Goal: Information Seeking & Learning: Learn about a topic

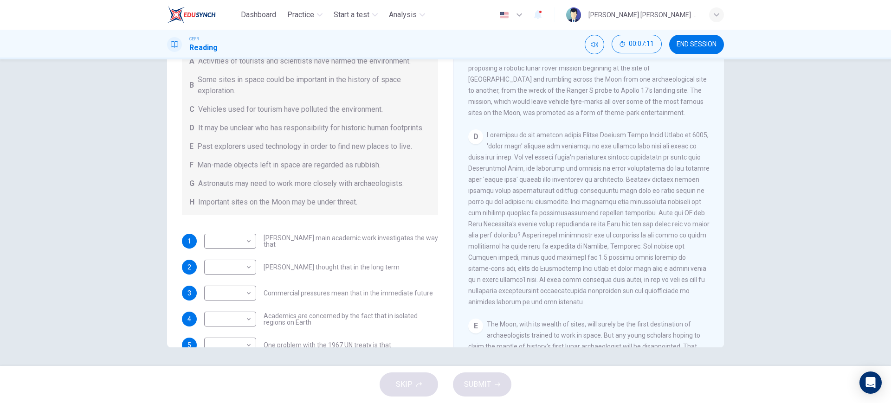
scroll to position [84, 0]
click at [247, 252] on body "Dashboard Practice Start a test Analysis English en ​ NATHALIA NATASHA BINTI MO…" at bounding box center [445, 201] width 891 height 403
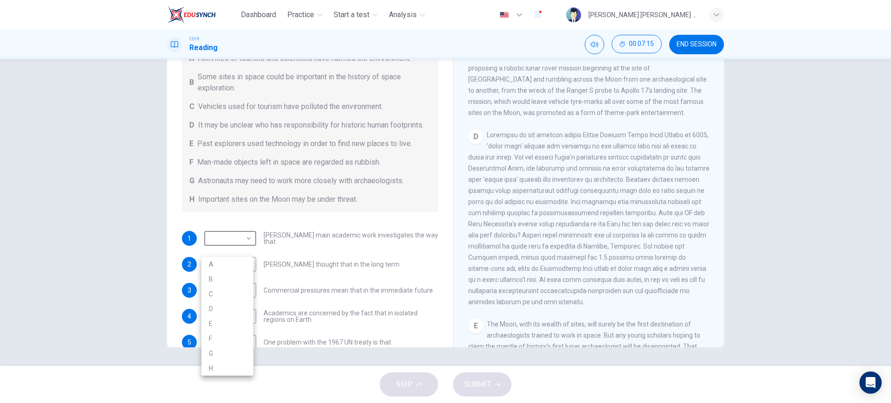
click at [257, 153] on div at bounding box center [445, 201] width 891 height 403
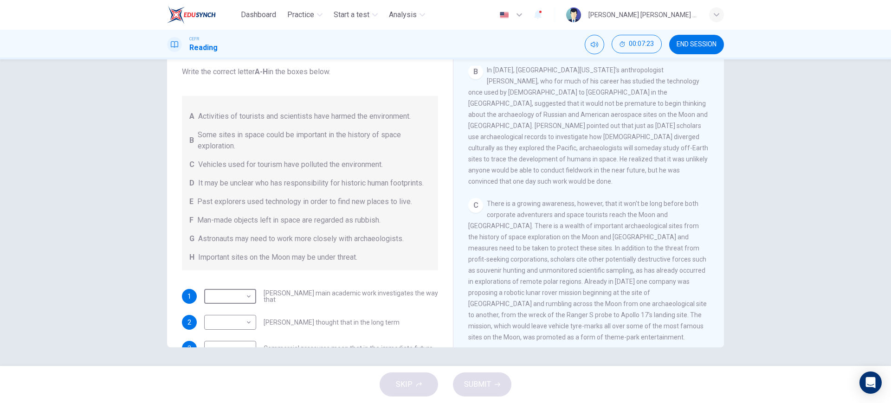
scroll to position [234, 0]
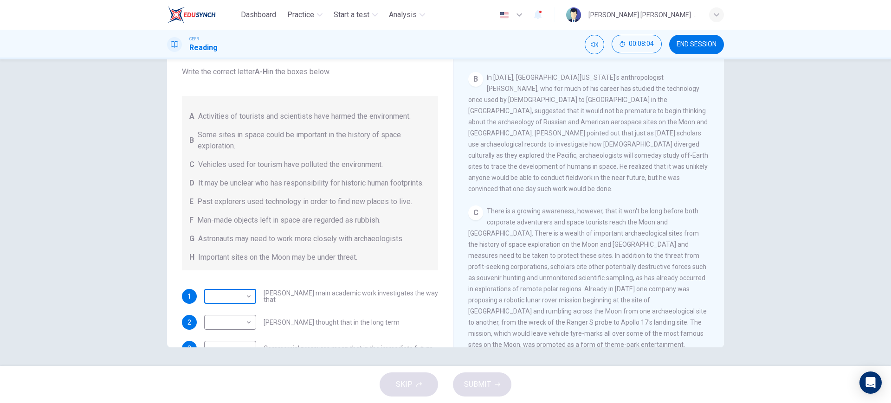
click at [233, 306] on body "Dashboard Practice Start a test Analysis English en ​ NATHALIA NATASHA BINTI MO…" at bounding box center [445, 201] width 891 height 403
click at [215, 383] on li "H" at bounding box center [227, 388] width 52 height 15
type input "H"
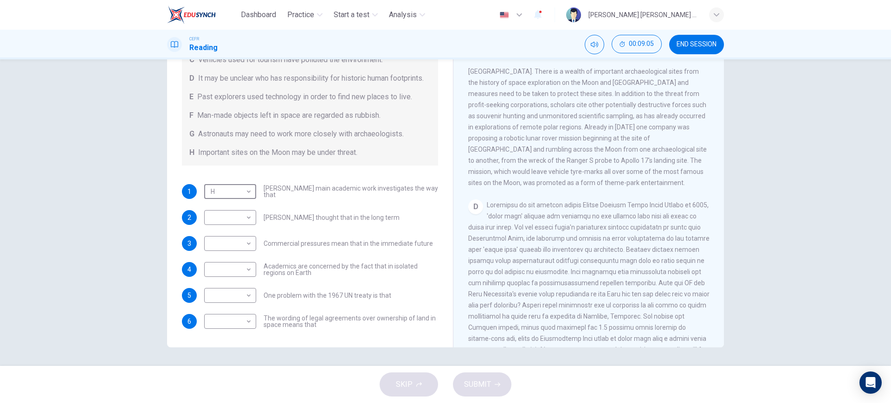
scroll to position [408, 0]
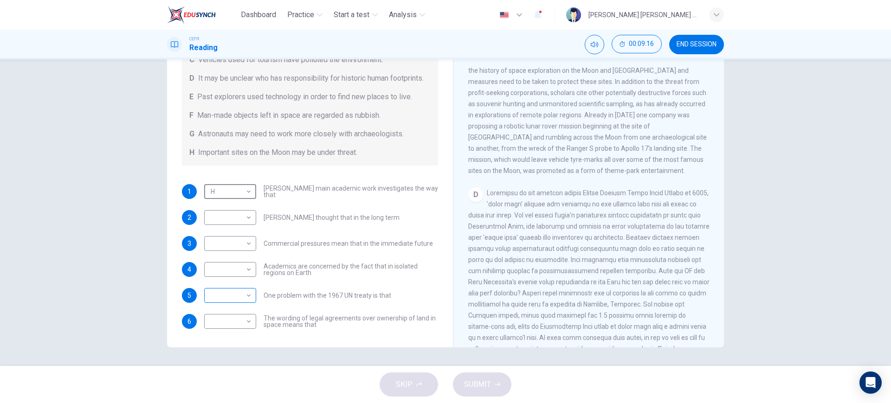
click at [216, 297] on body "Dashboard Practice Start a test Analysis English en ​ NATHALIA NATASHA BINTI MO…" at bounding box center [445, 201] width 891 height 403
click at [319, 276] on div at bounding box center [445, 201] width 891 height 403
click at [226, 324] on body "Dashboard Practice Start a test Analysis English en ​ NATHALIA NATASHA BINTI MO…" at bounding box center [445, 201] width 891 height 403
click at [282, 292] on div at bounding box center [445, 201] width 891 height 403
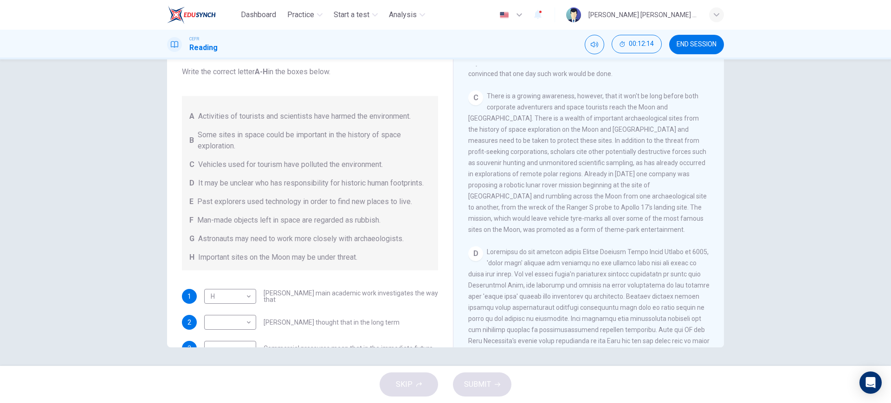
scroll to position [350, 0]
drag, startPoint x: 570, startPoint y: 230, endPoint x: 550, endPoint y: 211, distance: 27.3
click at [550, 211] on div "C There is a growing awareness, however, that it won't be long before both corp…" at bounding box center [588, 162] width 241 height 145
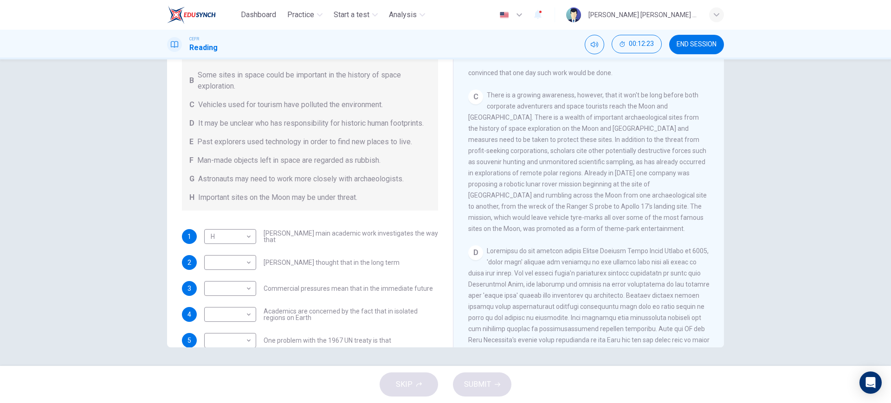
scroll to position [84, 0]
click at [239, 277] on body "Dashboard Practice Start a test Analysis English en ​ NATHALIA NATASHA BINTI MO…" at bounding box center [445, 201] width 891 height 403
click at [220, 389] on li "H" at bounding box center [227, 388] width 52 height 15
type input "H"
click at [222, 253] on body "Dashboard Practice Start a test Analysis English en ​ NATHALIA NATASHA BINTI MO…" at bounding box center [445, 201] width 891 height 403
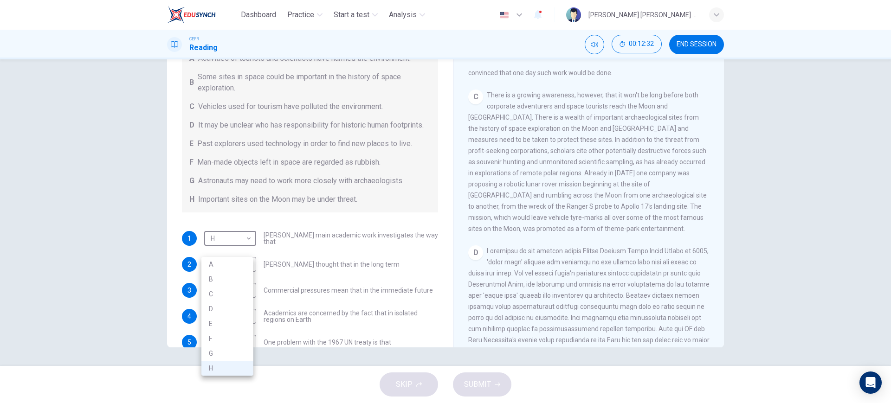
click at [281, 258] on div at bounding box center [445, 201] width 891 height 403
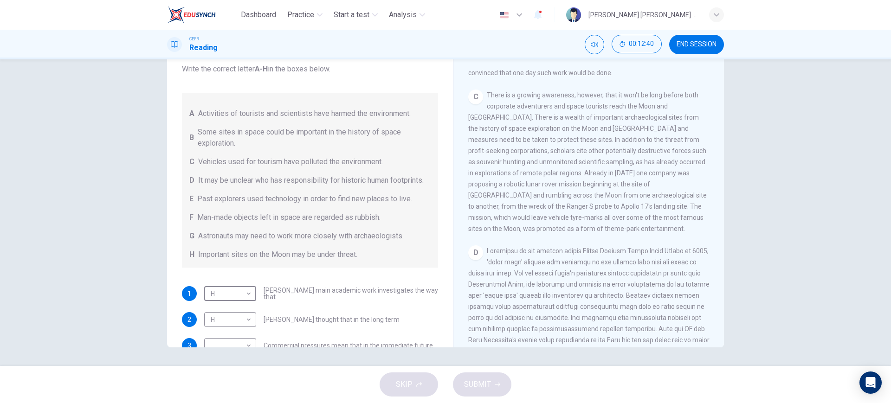
scroll to position [26, 0]
click at [241, 307] on body "Dashboard Practice Start a test Analysis English en ​ NATHALIA NATASHA BINTI MO…" at bounding box center [445, 201] width 891 height 403
click at [219, 344] on li "E" at bounding box center [227, 344] width 52 height 15
type input "E"
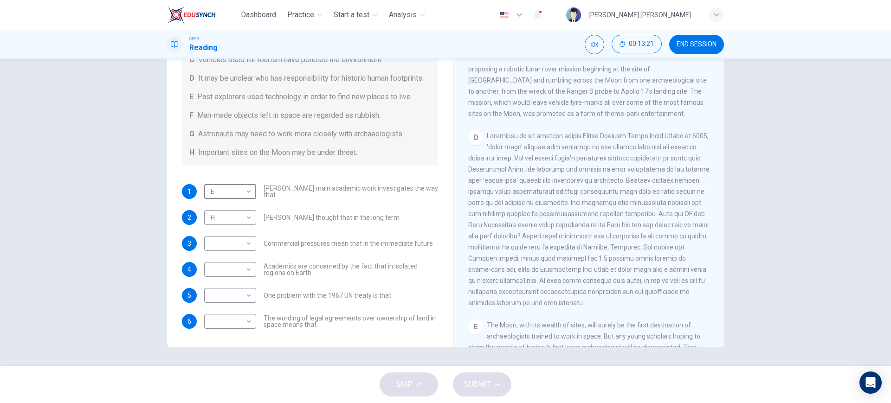
scroll to position [466, 0]
click at [240, 324] on body "Dashboard Practice Start a test Analysis English en ​ NATHALIA NATASHA BINTI MO…" at bounding box center [445, 201] width 891 height 403
click at [234, 324] on li "D" at bounding box center [227, 329] width 52 height 15
type input "D"
click at [212, 298] on body "Dashboard Practice Start a test Analysis English en ​ NATHALIA NATASHA BINTI MO…" at bounding box center [445, 201] width 891 height 403
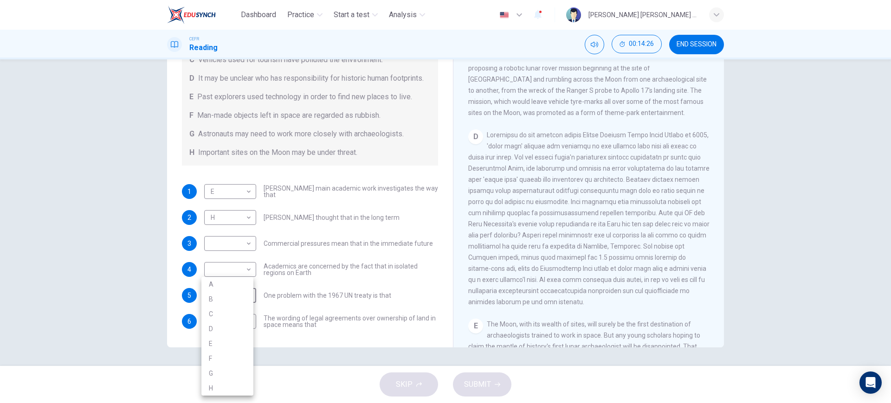
click at [331, 253] on div at bounding box center [445, 201] width 891 height 403
click at [219, 298] on body "Dashboard Practice Start a test Analysis English en ​ NATHALIA NATASHA BINTI MO…" at bounding box center [445, 201] width 891 height 403
click at [221, 357] on li "F" at bounding box center [227, 358] width 52 height 15
type input "F"
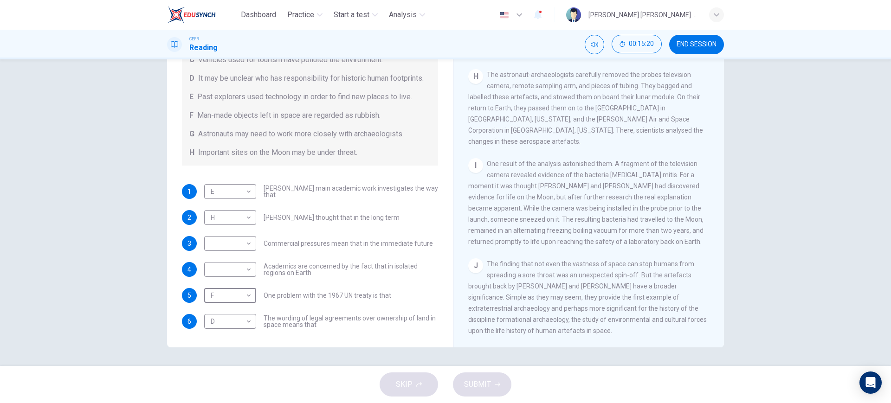
scroll to position [930, 0]
click at [235, 267] on body "Dashboard Practice Start a test Analysis English en ​ NATHALIA NATASHA BINTI MO…" at bounding box center [445, 201] width 891 height 403
click at [305, 271] on div at bounding box center [445, 201] width 891 height 403
click at [225, 240] on body "Dashboard Practice Start a test Analysis English en ​ NATHALIA NATASHA BINTI MO…" at bounding box center [445, 201] width 891 height 403
click at [295, 242] on div at bounding box center [445, 201] width 891 height 403
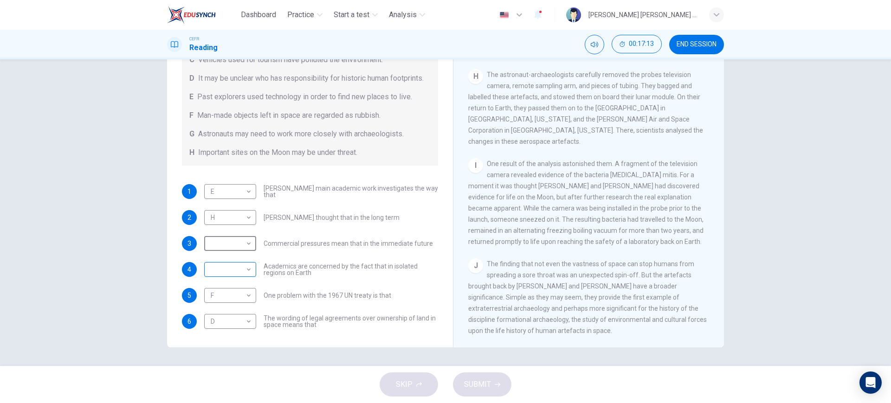
scroll to position [142, 0]
click at [234, 243] on body "Dashboard Practice Start a test Analysis English en ​ NATHALIA NATASHA BINTI MO…" at bounding box center [445, 201] width 891 height 403
click at [234, 243] on div at bounding box center [445, 201] width 891 height 403
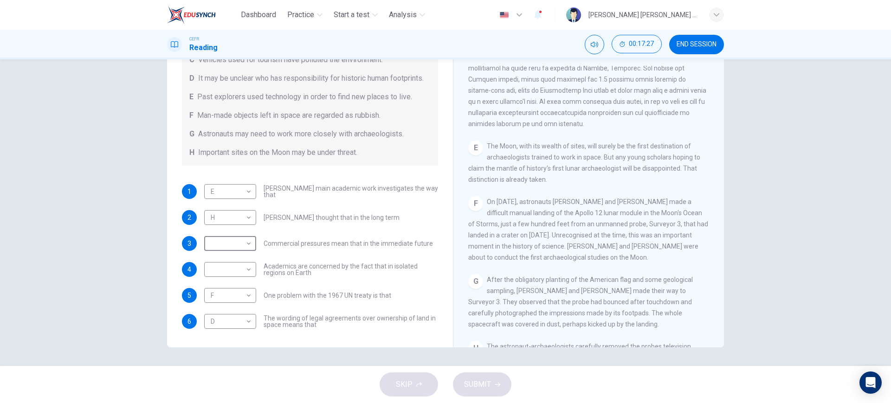
scroll to position [640, 0]
click at [240, 244] on body "Dashboard Practice Start a test Analysis English en ​ NATHALIA NATASHA BINTI MO…" at bounding box center [445, 201] width 891 height 403
click at [214, 345] on li "G" at bounding box center [227, 347] width 52 height 15
type input "G"
click at [221, 272] on body "Dashboard Practice Start a test Analysis English en ​ NATHALIA NATASHA BINTI MO…" at bounding box center [445, 201] width 891 height 403
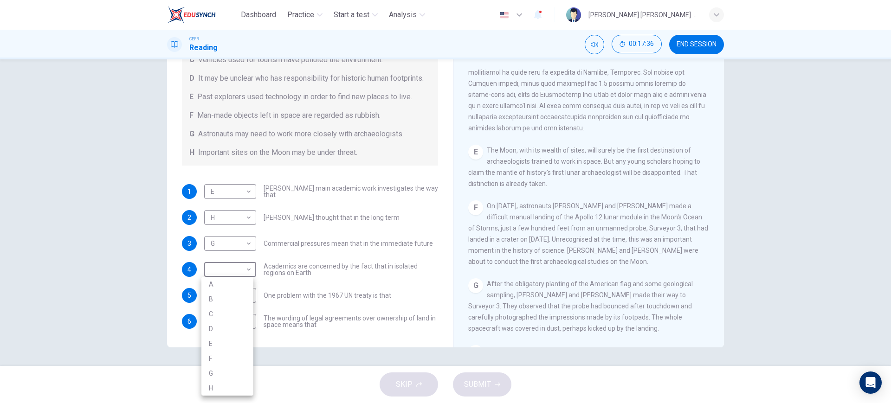
click at [252, 269] on div at bounding box center [445, 201] width 891 height 403
click at [226, 266] on body "Dashboard Practice Start a test Analysis English en ​ NATHALIA NATASHA BINTI MO…" at bounding box center [445, 201] width 891 height 403
click at [222, 279] on li "A" at bounding box center [227, 284] width 52 height 15
type input "A"
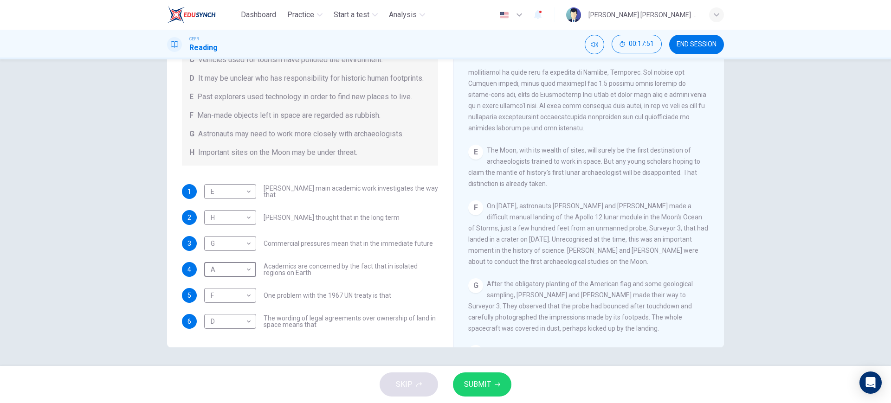
click at [492, 388] on button "SUBMIT" at bounding box center [482, 385] width 58 height 24
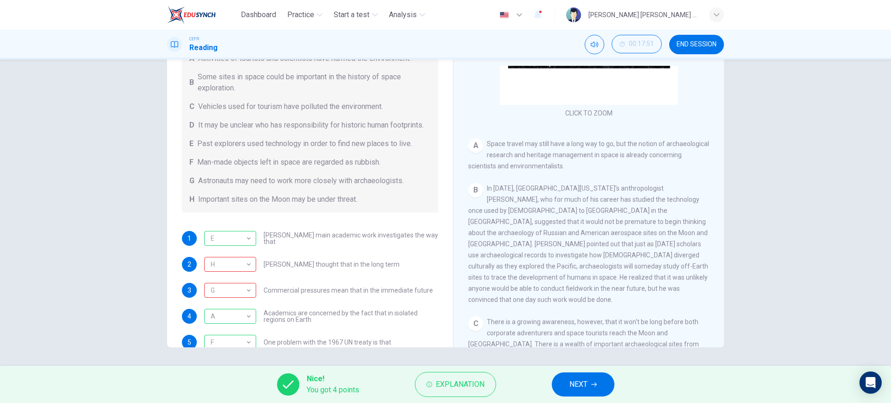
scroll to position [118, 0]
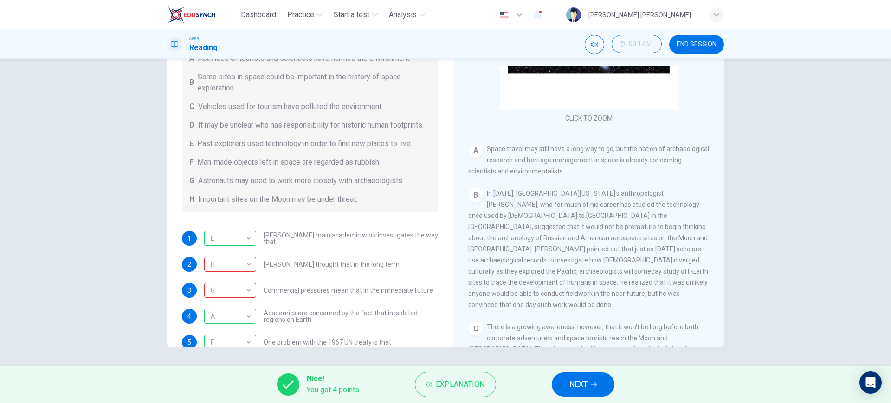
drag, startPoint x: 695, startPoint y: 41, endPoint x: 501, endPoint y: 56, distance: 194.6
click at [694, 41] on span "END SESSION" at bounding box center [697, 44] width 40 height 7
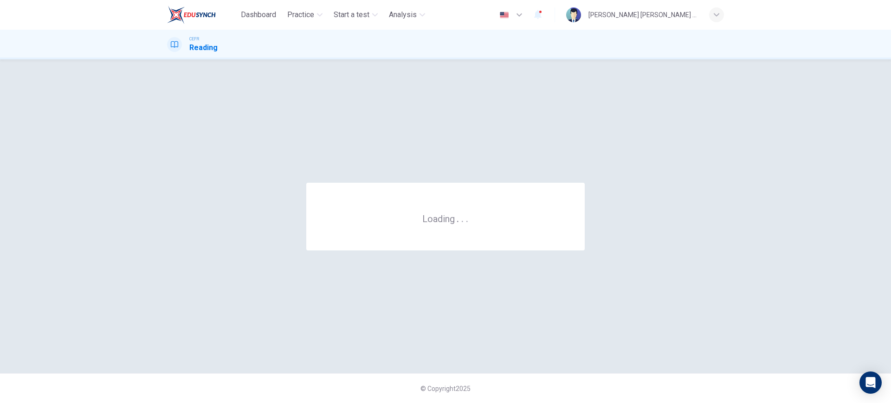
scroll to position [0, 0]
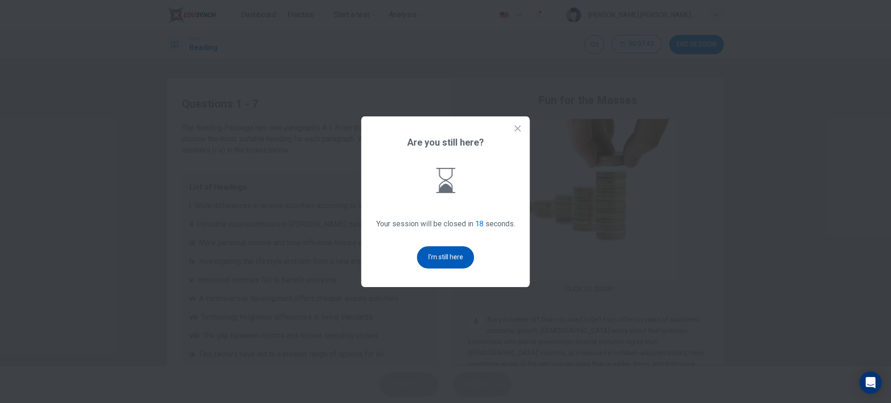
click at [444, 262] on button "I'm still here" at bounding box center [445, 257] width 57 height 22
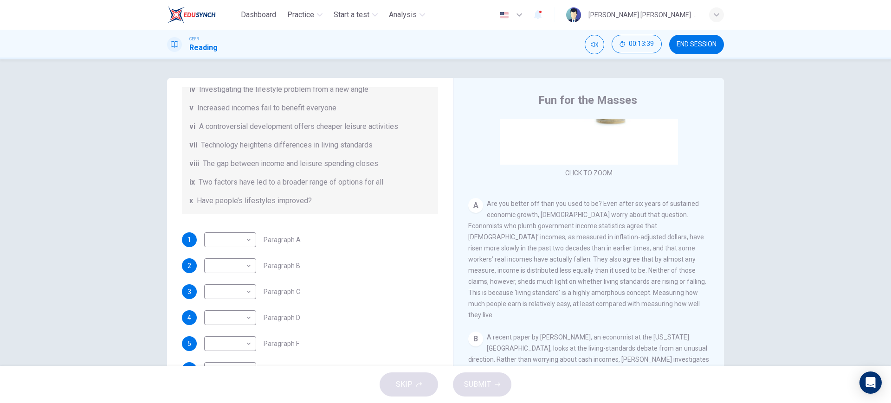
scroll to position [174, 0]
click at [217, 235] on body "Dashboard Practice Start a test Analysis English en ​ NATHALIA NATASHA BINTI MO…" at bounding box center [445, 201] width 891 height 403
click at [214, 386] on li "x" at bounding box center [227, 386] width 52 height 15
type input "x"
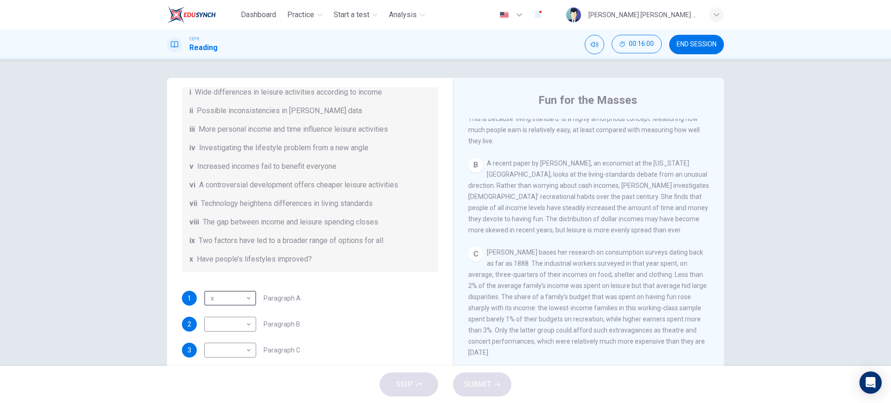
scroll to position [116, 0]
click at [245, 326] on body "Dashboard Practice Start a test Analysis English en ​ NATHALIA NATASHA BINTI MO…" at bounding box center [445, 201] width 891 height 403
click at [217, 295] on li "iv" at bounding box center [227, 299] width 52 height 15
type input "iv"
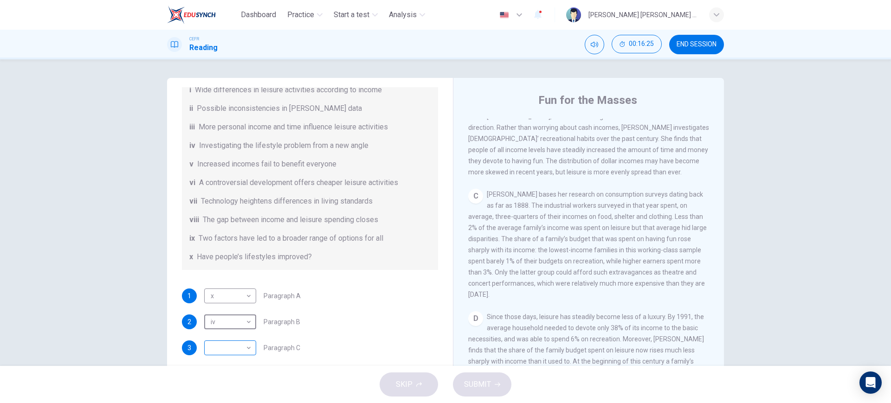
click at [242, 349] on body "Dashboard Practice Start a test Analysis English en ​ NATHALIA NATASHA BINTI MO…" at bounding box center [445, 201] width 891 height 403
click at [218, 256] on li "i" at bounding box center [227, 254] width 52 height 15
type input "i"
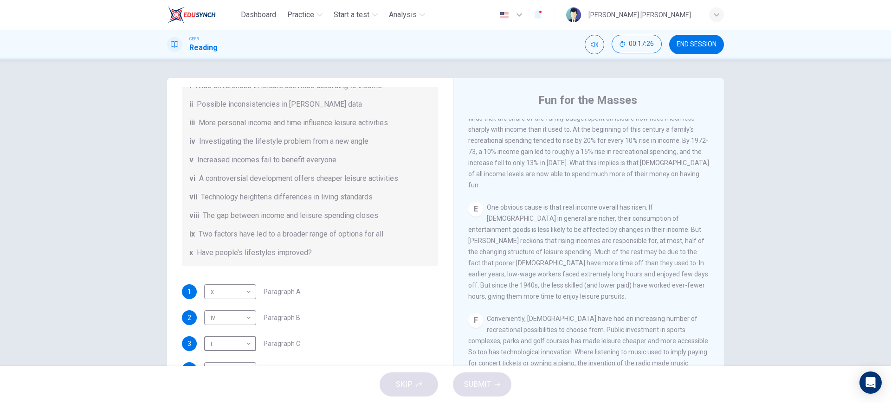
scroll to position [174, 0]
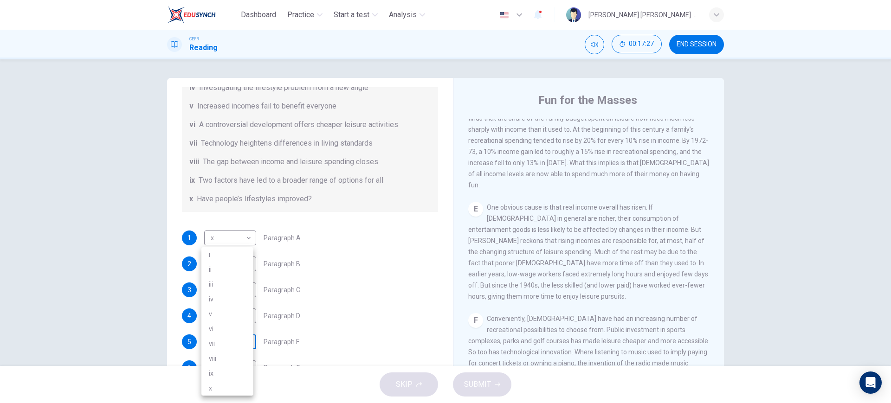
click at [249, 343] on body "Dashboard Practice Start a test Analysis English en ​ NATHALIA NATASHA BINTI MO…" at bounding box center [445, 201] width 891 height 403
click at [352, 308] on div at bounding box center [445, 201] width 891 height 403
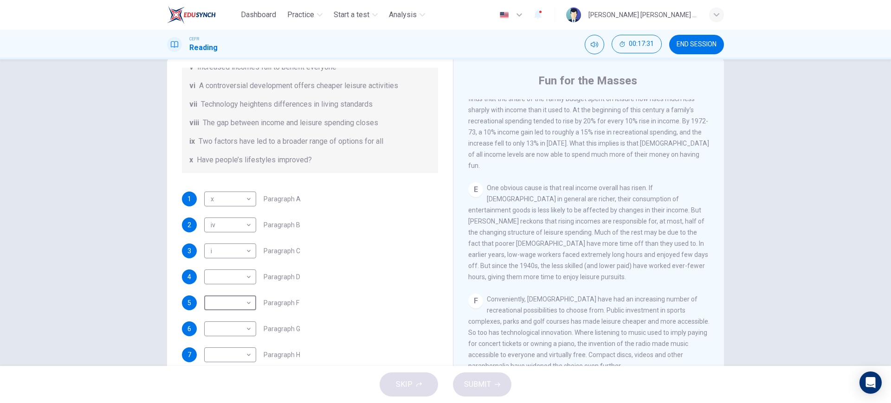
scroll to position [53, 0]
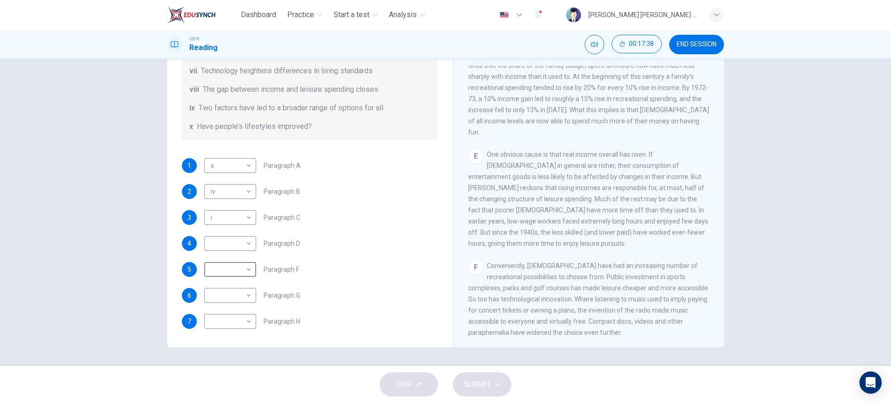
click at [284, 249] on div "​ ​ Paragraph D" at bounding box center [252, 243] width 96 height 15
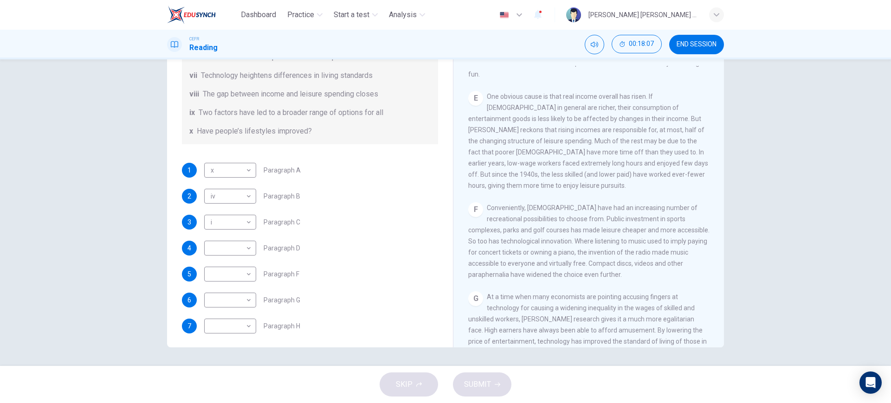
scroll to position [194, 0]
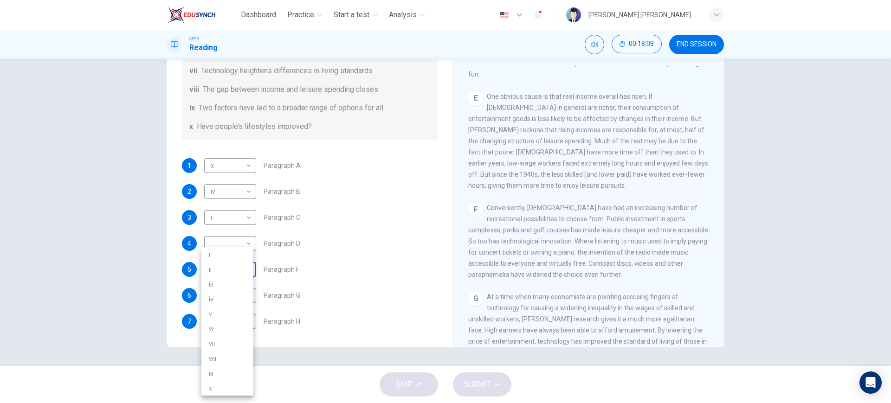
click at [244, 273] on body "Dashboard Practice Start a test Analysis English en ​ NATHALIA NATASHA BINTI MO…" at bounding box center [445, 201] width 891 height 403
click at [225, 344] on li "vii" at bounding box center [227, 344] width 52 height 15
type input "vii"
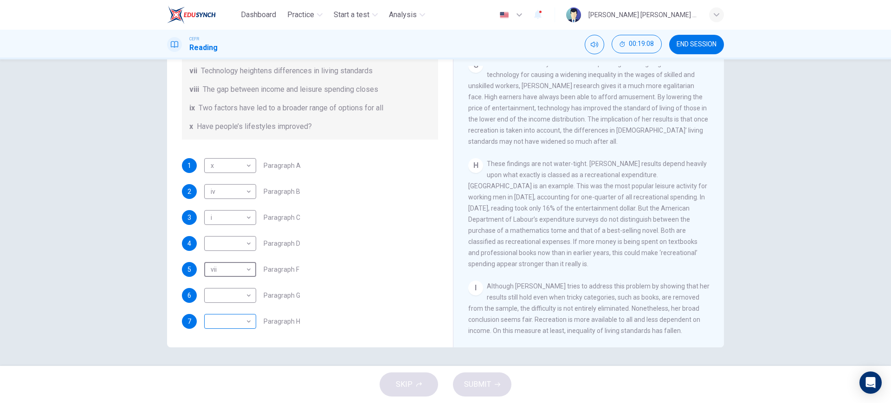
click at [227, 324] on body "Dashboard Practice Start a test Analysis English en ​ NATHALIA NATASHA BINTI MO…" at bounding box center [445, 201] width 891 height 403
click at [221, 267] on li "ii" at bounding box center [227, 269] width 52 height 15
type input "ii"
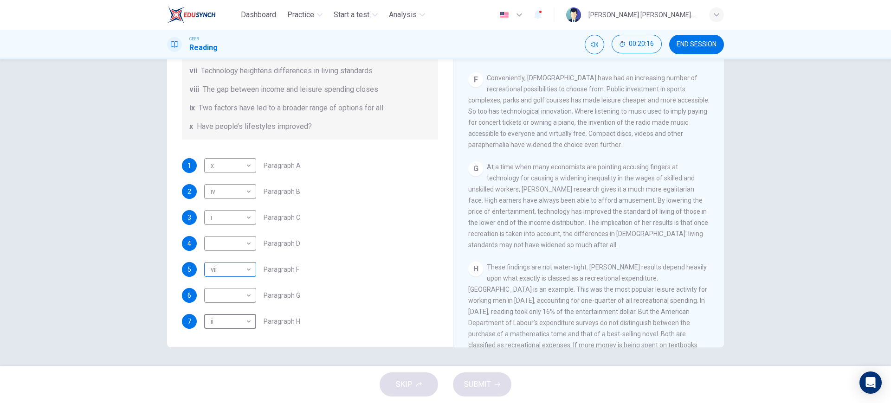
click at [235, 272] on body "Dashboard Practice Start a test Analysis English en ​ NATHALIA NATASHA BINTI MO…" at bounding box center [445, 201] width 891 height 403
click at [223, 357] on li "viii" at bounding box center [227, 358] width 52 height 15
type input "viii"
click at [239, 299] on body "Dashboard Practice Start a test Analysis English en ​ NATHALIA NATASHA BINTI MO…" at bounding box center [445, 201] width 891 height 403
click at [237, 340] on li "vii" at bounding box center [227, 344] width 52 height 15
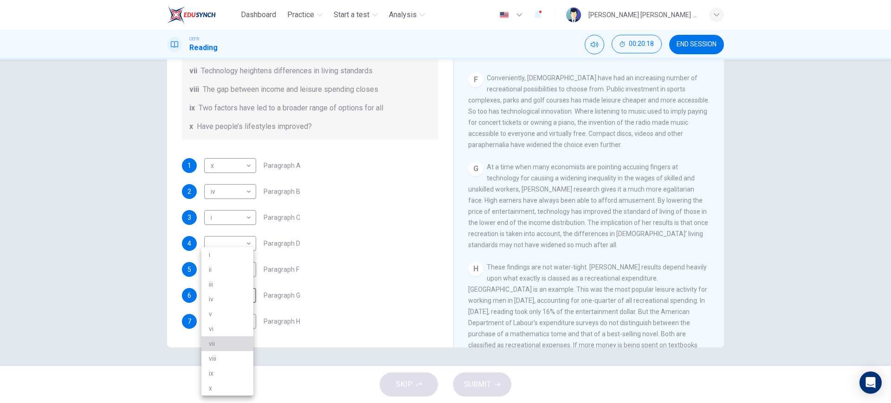
type input "vii"
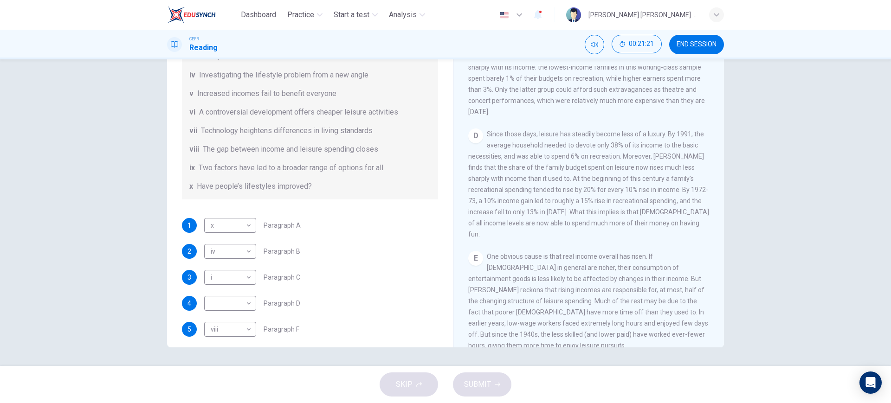
scroll to position [136, 0]
click at [225, 300] on body "Dashboard Practice Start a test Analysis English en ​ NATHALIA NATASHA BINTI MO…" at bounding box center [445, 201] width 891 height 403
click at [223, 284] on li "iii" at bounding box center [227, 284] width 52 height 15
type input "iii"
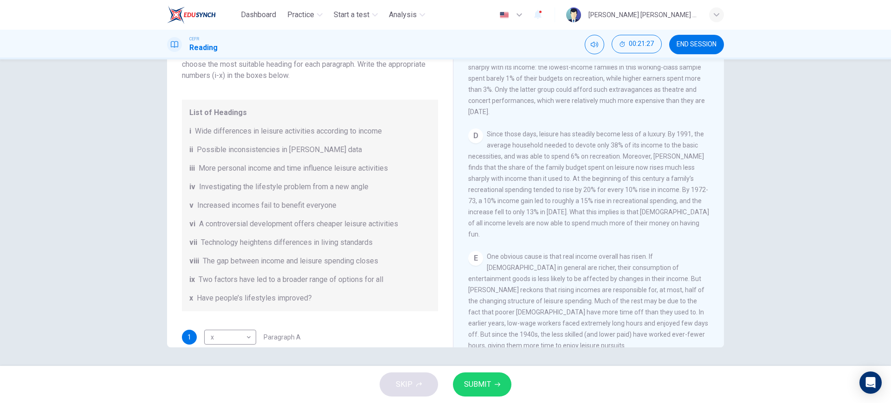
scroll to position [19, 0]
click at [483, 382] on span "SUBMIT" at bounding box center [477, 384] width 27 height 13
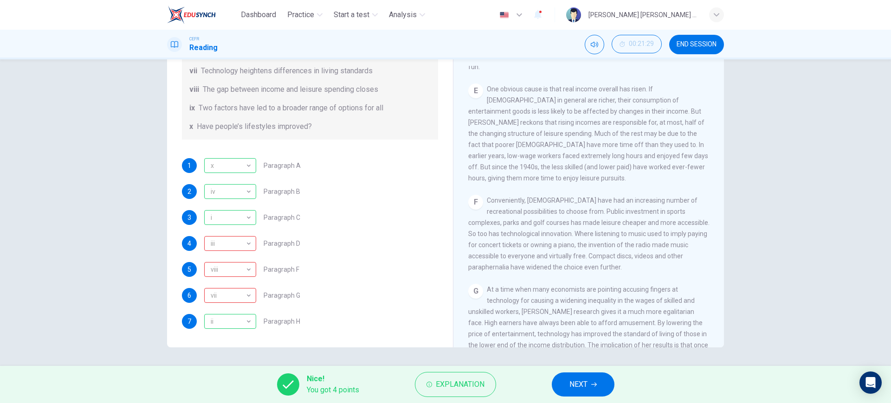
scroll to position [652, 0]
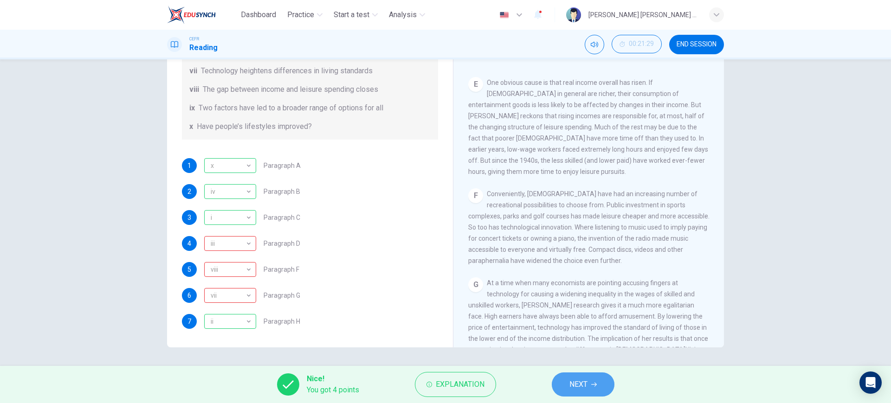
click at [575, 382] on span "NEXT" at bounding box center [579, 384] width 18 height 13
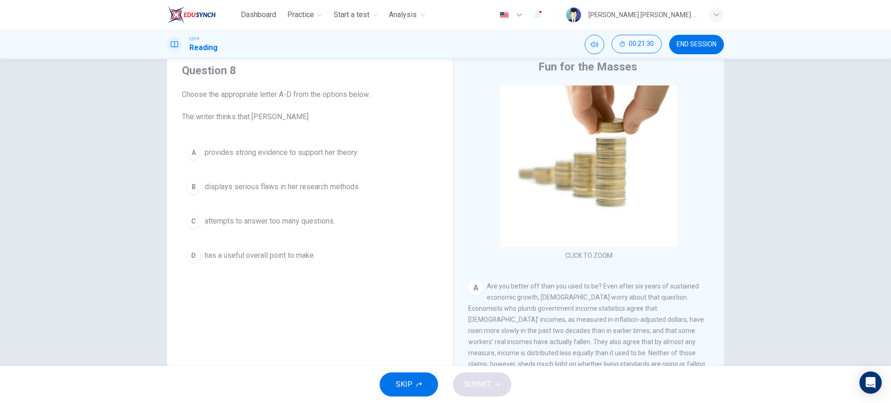
scroll to position [0, 0]
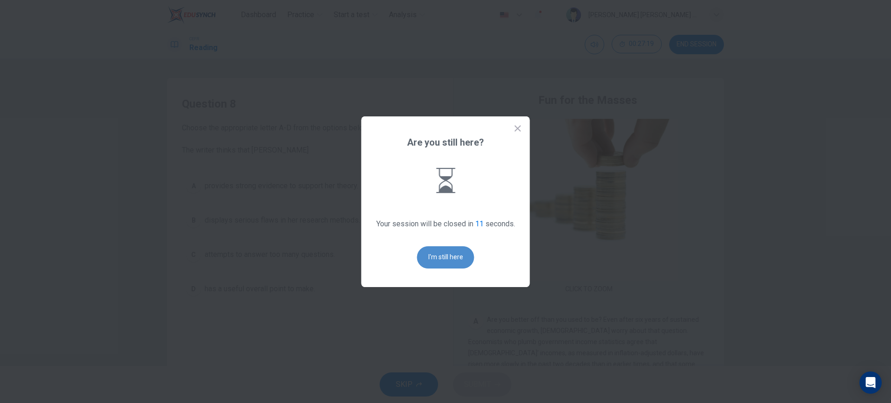
click at [442, 258] on button "I'm still here" at bounding box center [445, 257] width 57 height 22
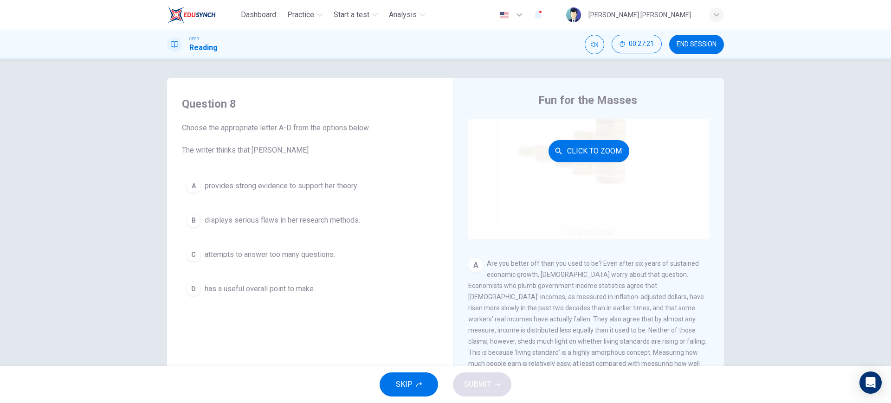
scroll to position [58, 0]
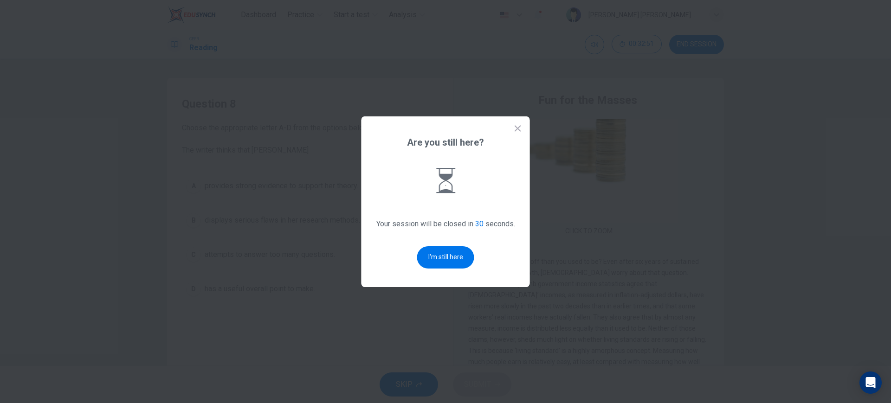
click at [516, 129] on icon at bounding box center [517, 128] width 9 height 9
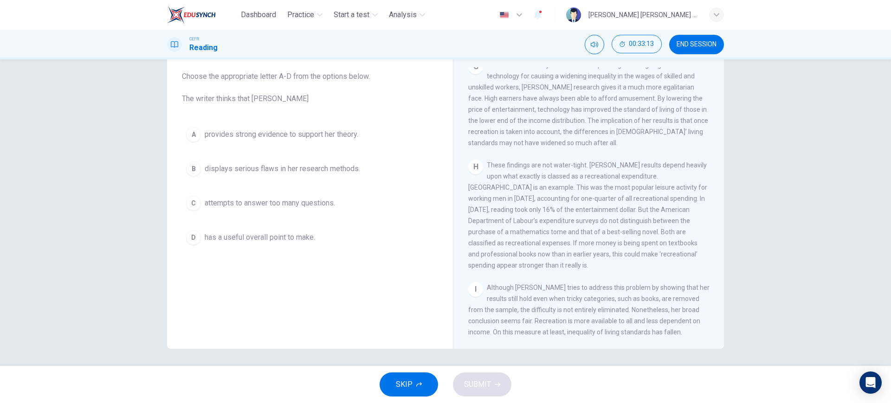
scroll to position [53, 0]
click at [289, 238] on span "has a useful overall point to make." at bounding box center [260, 236] width 110 height 11
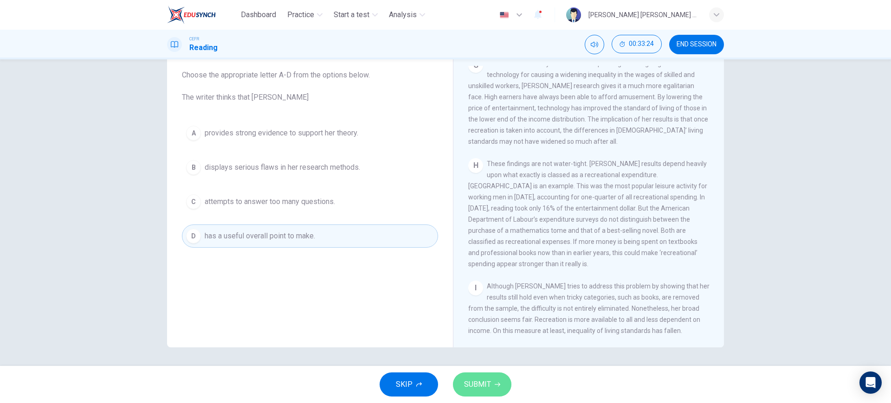
click at [486, 382] on span "SUBMIT" at bounding box center [477, 384] width 27 height 13
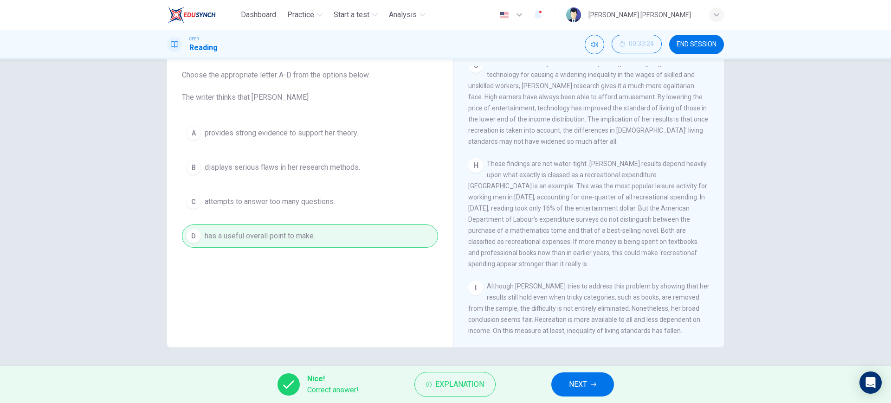
click at [570, 389] on span "NEXT" at bounding box center [578, 384] width 18 height 13
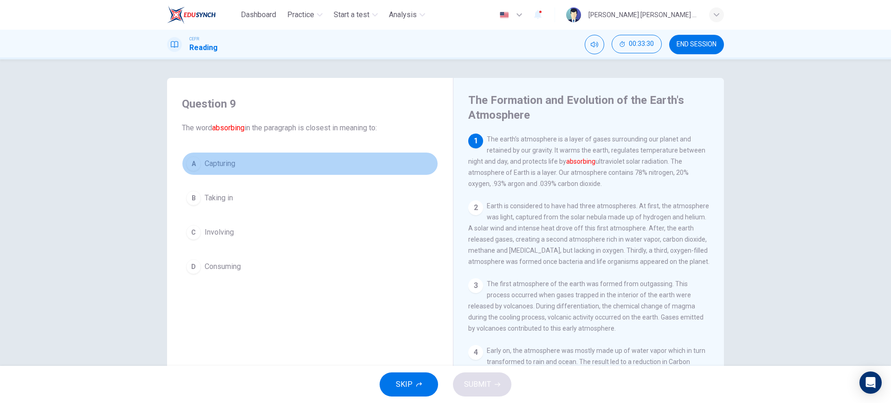
click at [205, 162] on span "Capturing" at bounding box center [220, 163] width 31 height 11
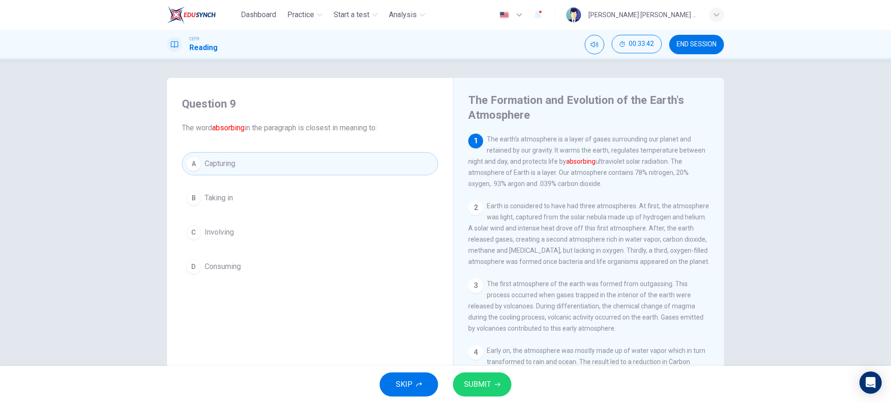
click at [228, 268] on span "Consuming" at bounding box center [223, 266] width 36 height 11
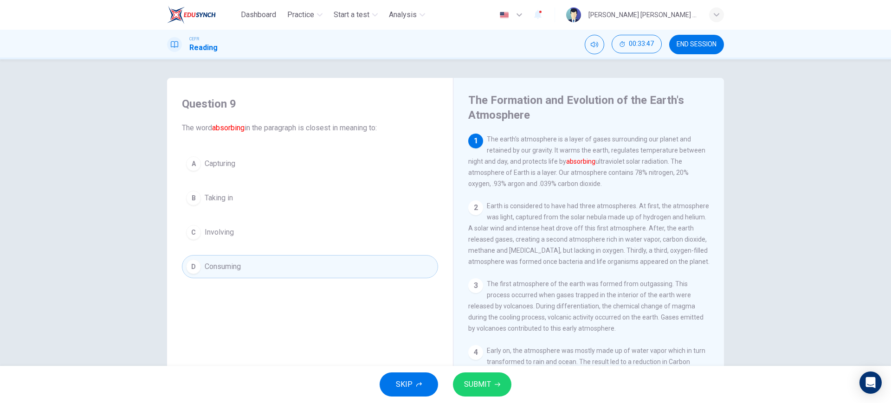
click at [483, 383] on span "SUBMIT" at bounding box center [477, 384] width 27 height 13
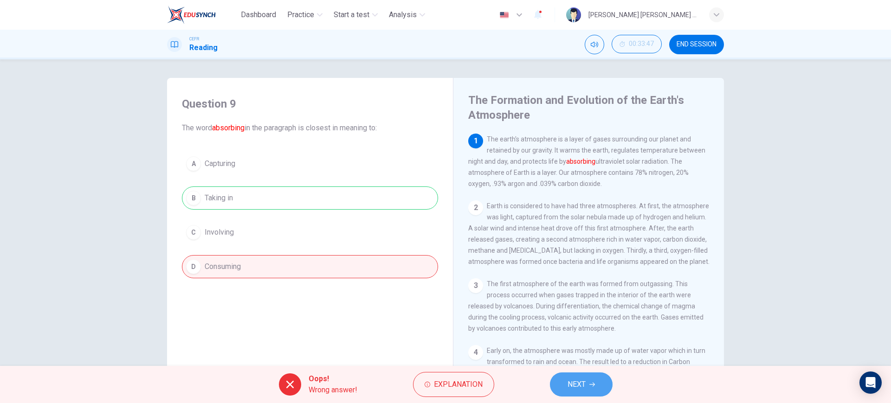
click at [579, 391] on button "NEXT" at bounding box center [581, 385] width 63 height 24
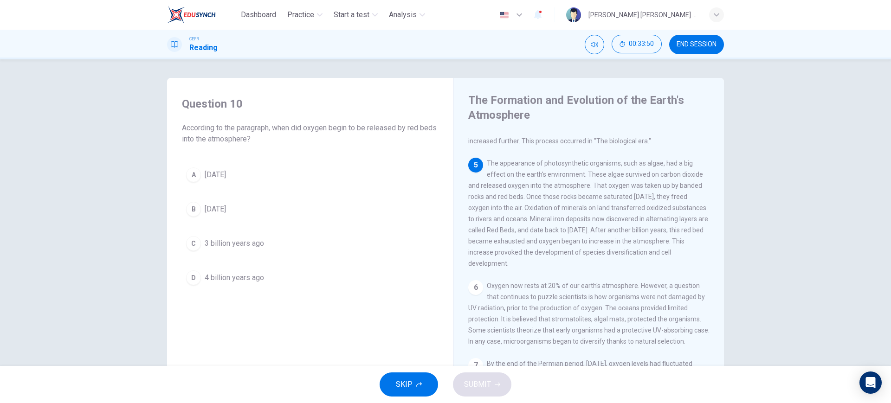
scroll to position [290, 0]
click at [239, 184] on button "A 1 billion years ago" at bounding box center [310, 174] width 256 height 23
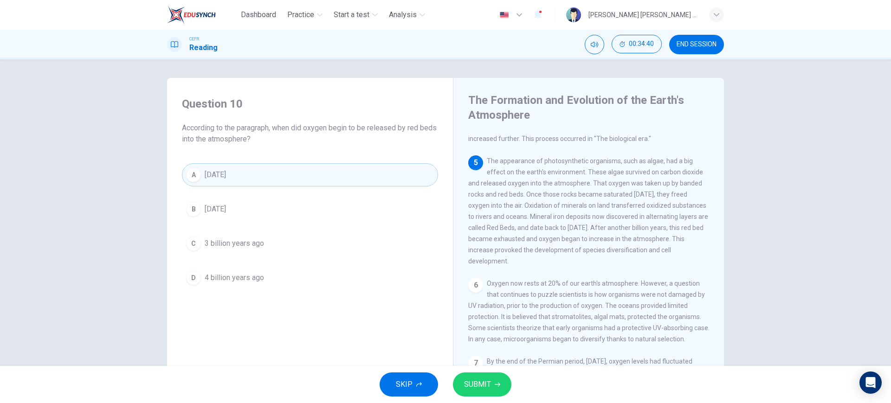
click at [488, 387] on span "SUBMIT" at bounding box center [477, 384] width 27 height 13
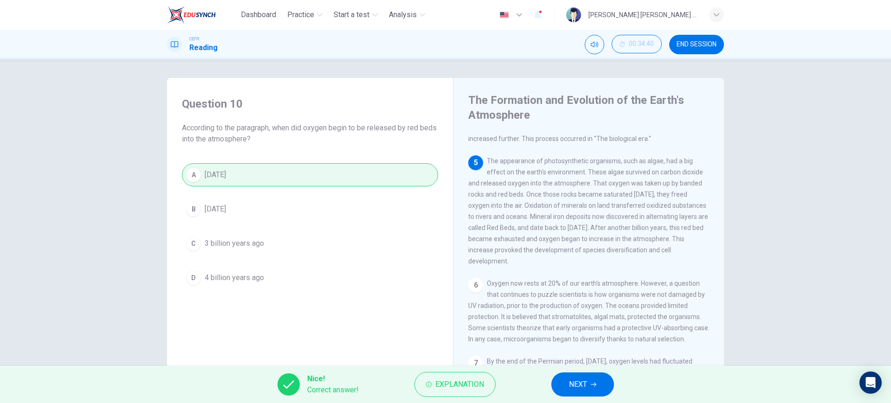
click at [594, 384] on icon "button" at bounding box center [594, 385] width 6 height 4
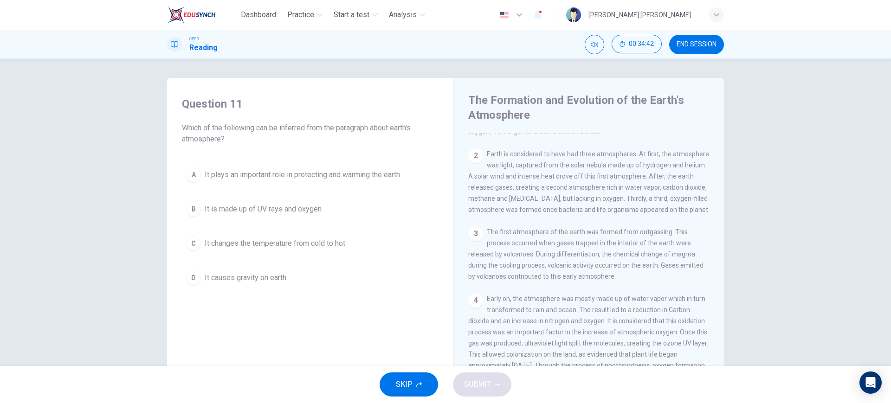
scroll to position [0, 0]
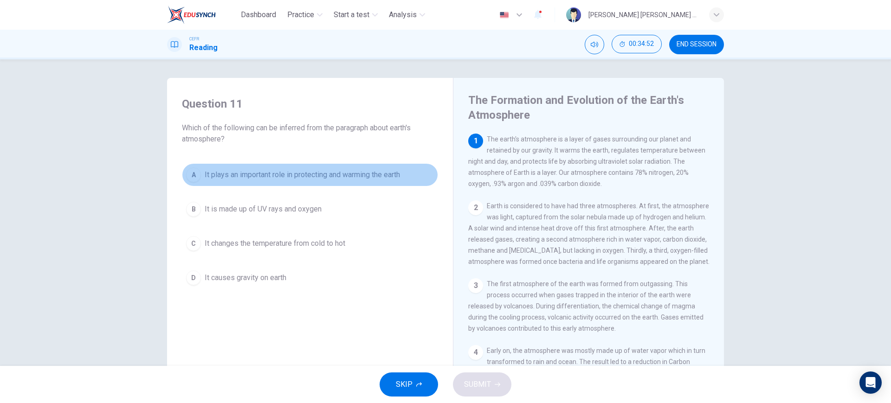
click at [295, 172] on span "It plays an important role in protecting and warming the earth" at bounding box center [302, 174] width 195 height 11
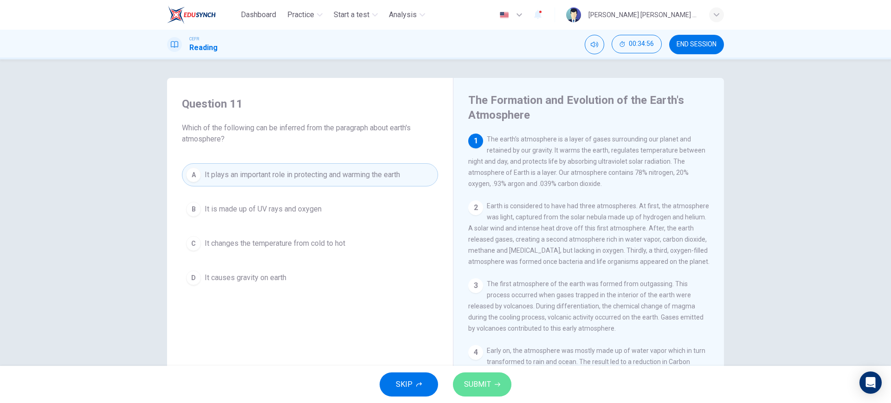
click at [483, 384] on span "SUBMIT" at bounding box center [477, 384] width 27 height 13
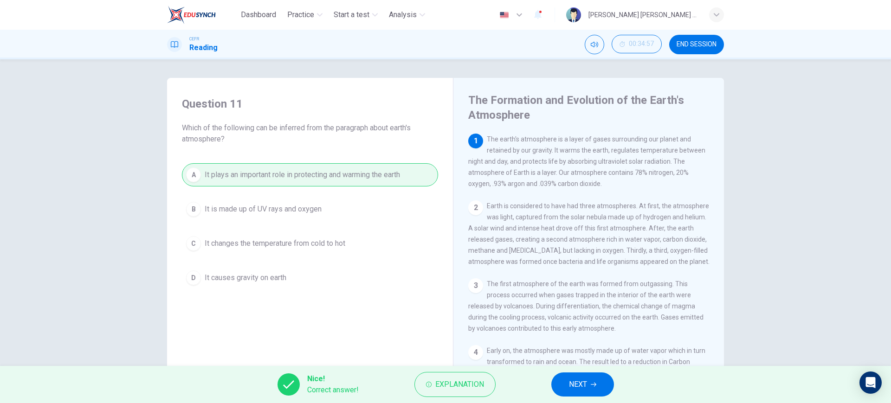
click at [559, 386] on button "NEXT" at bounding box center [582, 385] width 63 height 24
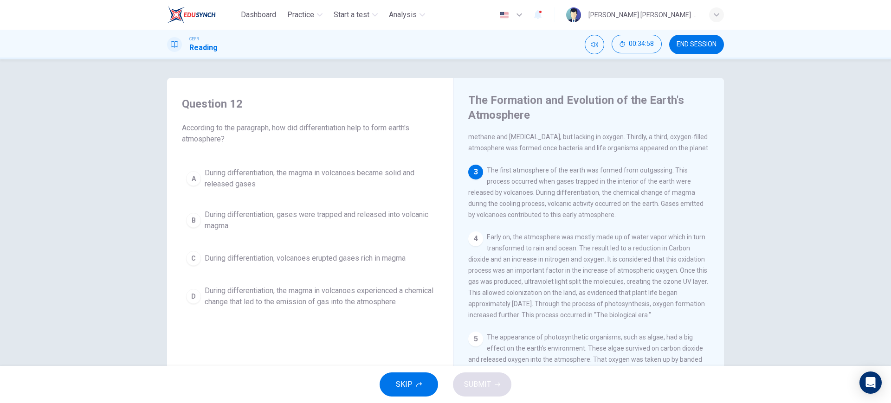
scroll to position [116, 0]
click at [327, 301] on span "During differentiation, the magma in volcanoes experienced a chemical change th…" at bounding box center [319, 296] width 229 height 22
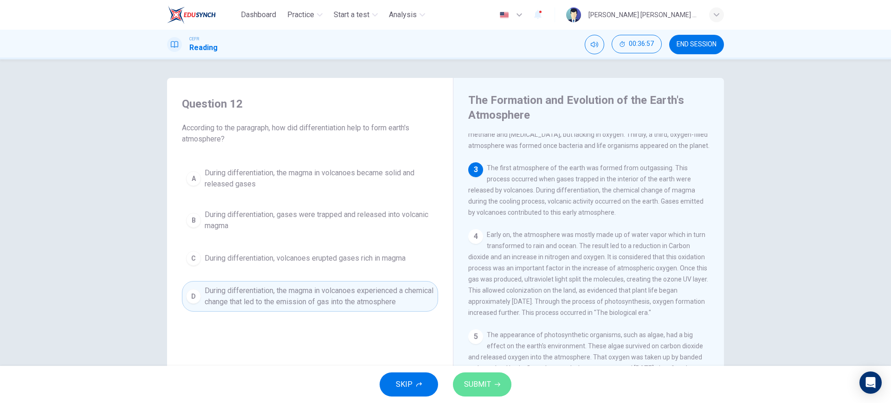
click at [493, 384] on button "SUBMIT" at bounding box center [482, 385] width 58 height 24
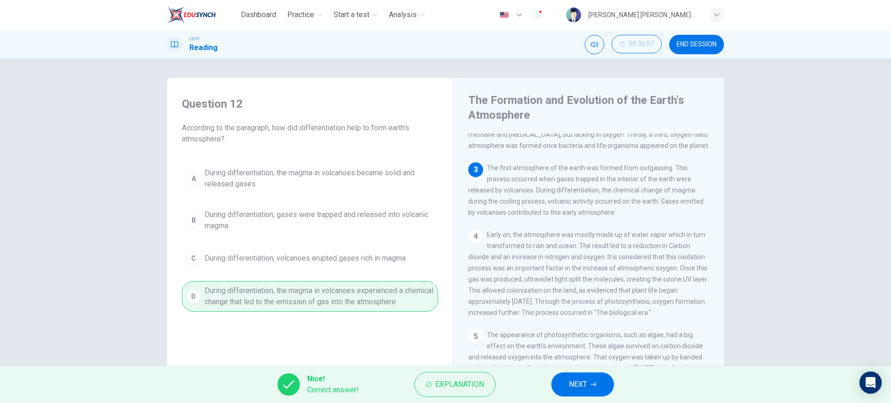
click at [575, 381] on span "NEXT" at bounding box center [578, 384] width 18 height 13
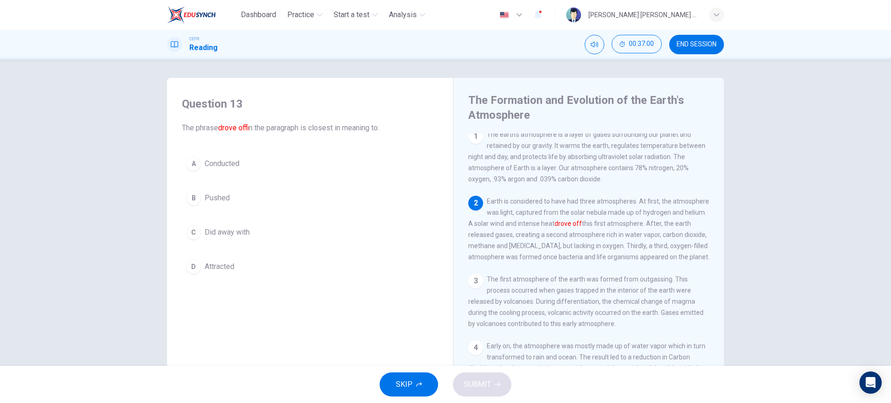
scroll to position [0, 0]
click at [222, 197] on span "Pushed" at bounding box center [217, 198] width 25 height 11
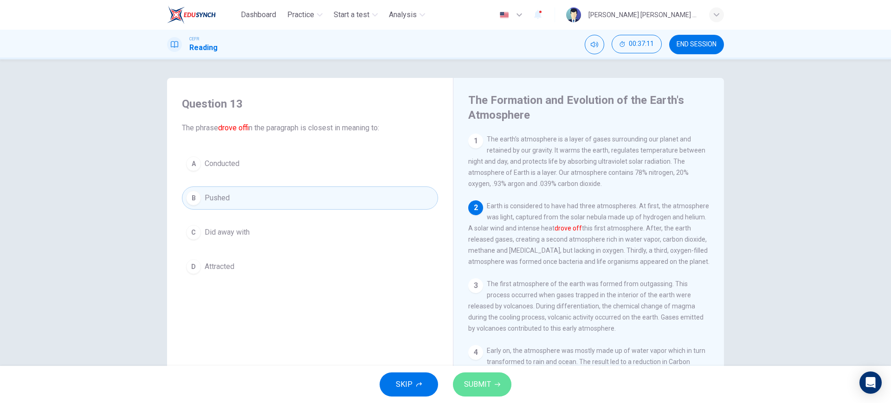
click at [486, 382] on span "SUBMIT" at bounding box center [477, 384] width 27 height 13
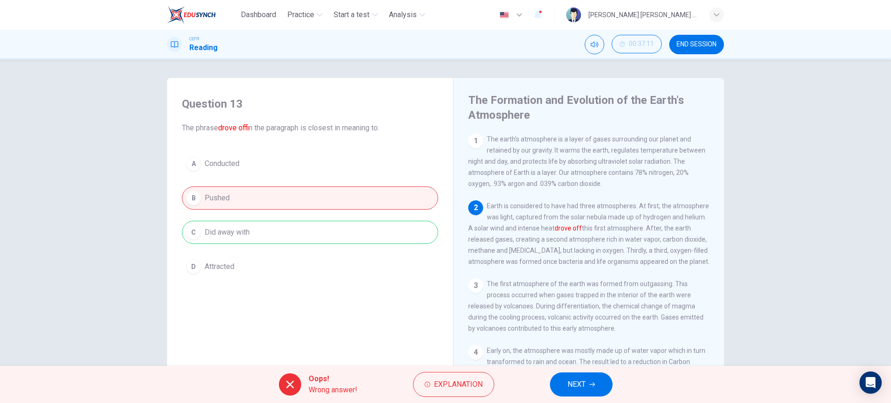
click at [589, 394] on button "NEXT" at bounding box center [581, 385] width 63 height 24
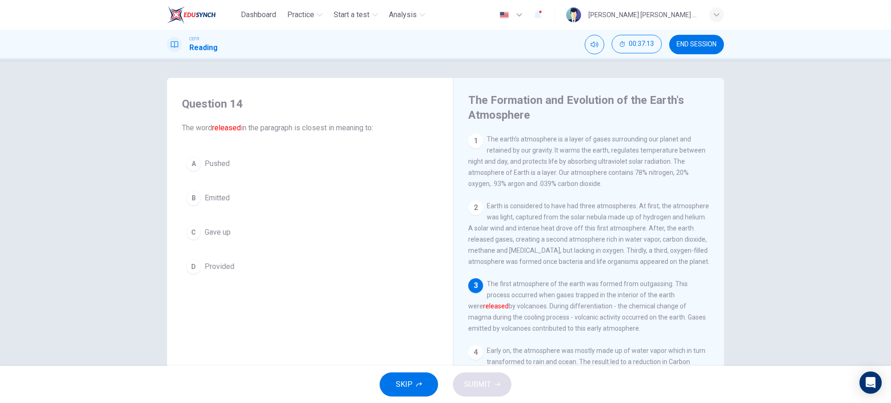
click at [145, 195] on div "Question 14 The word released in the paragraph is closest in meaning to: A Push…" at bounding box center [445, 212] width 891 height 307
click at [206, 200] on span "Emitted" at bounding box center [217, 198] width 25 height 11
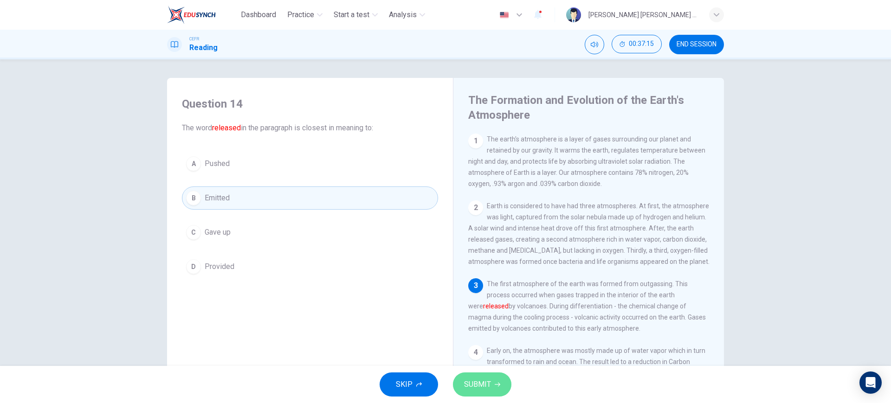
click at [499, 384] on icon "button" at bounding box center [498, 385] width 6 height 4
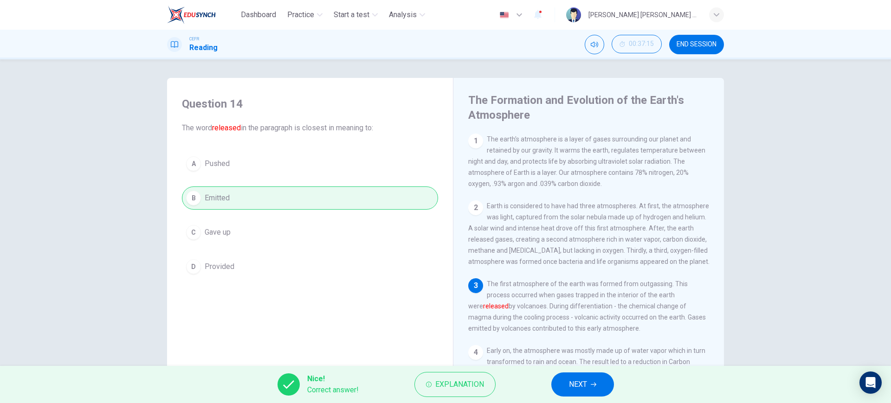
click at [569, 390] on span "NEXT" at bounding box center [578, 384] width 18 height 13
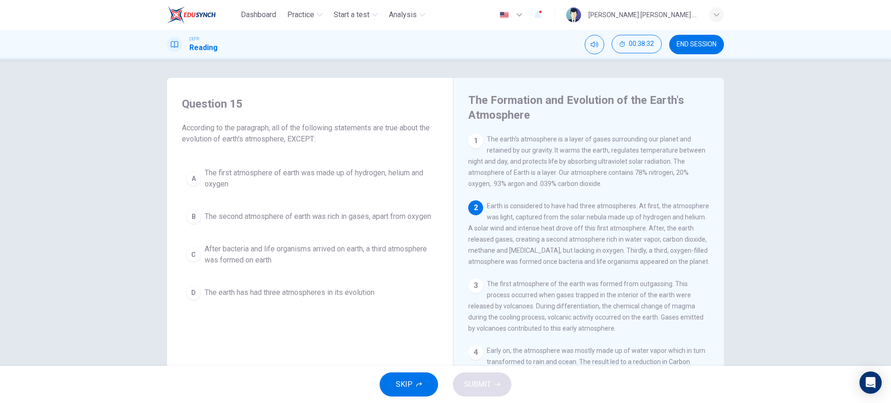
click at [342, 180] on span "The first atmosphere of earth was made up of hydrogen, helium and oxygen" at bounding box center [319, 179] width 229 height 22
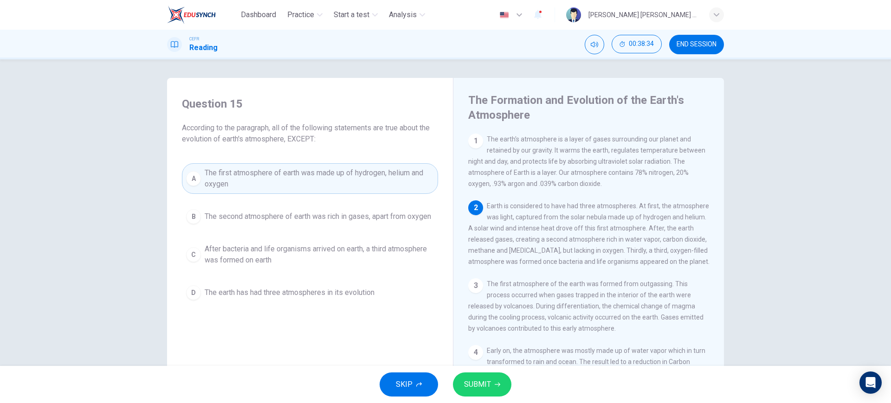
click at [485, 379] on span "SUBMIT" at bounding box center [477, 384] width 27 height 13
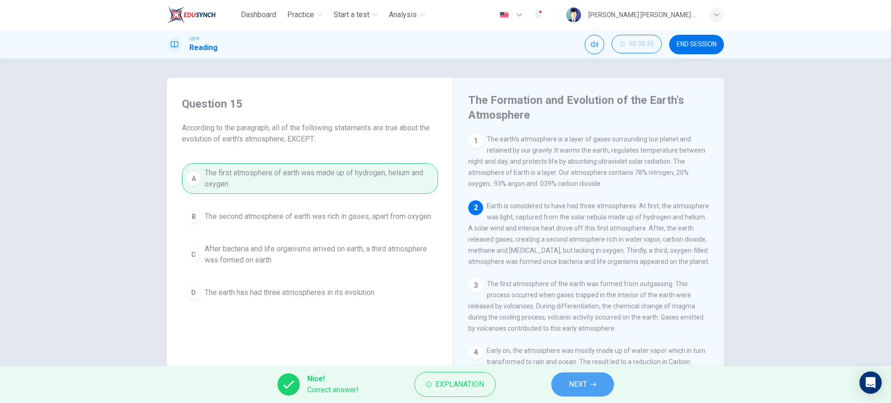
drag, startPoint x: 607, startPoint y: 382, endPoint x: 597, endPoint y: 383, distance: 9.8
click at [597, 383] on button "NEXT" at bounding box center [582, 385] width 63 height 24
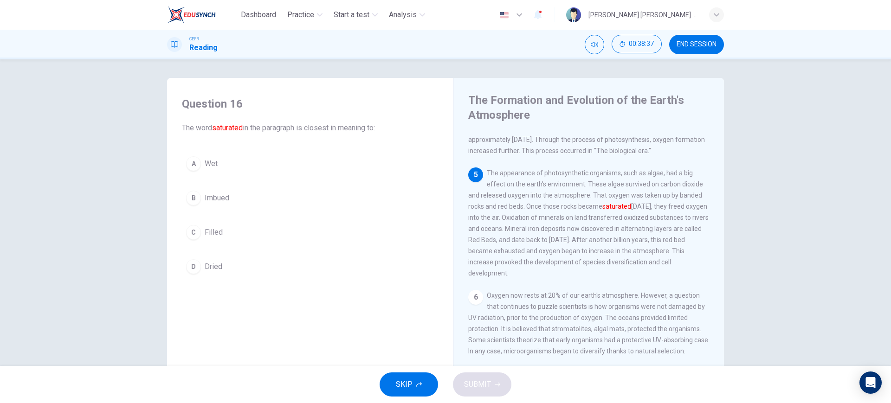
scroll to position [290, 0]
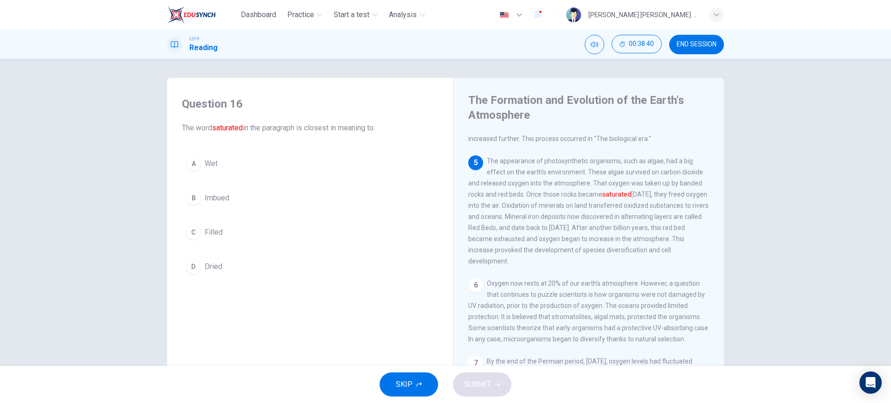
click at [221, 196] on span "Imbued" at bounding box center [217, 198] width 25 height 11
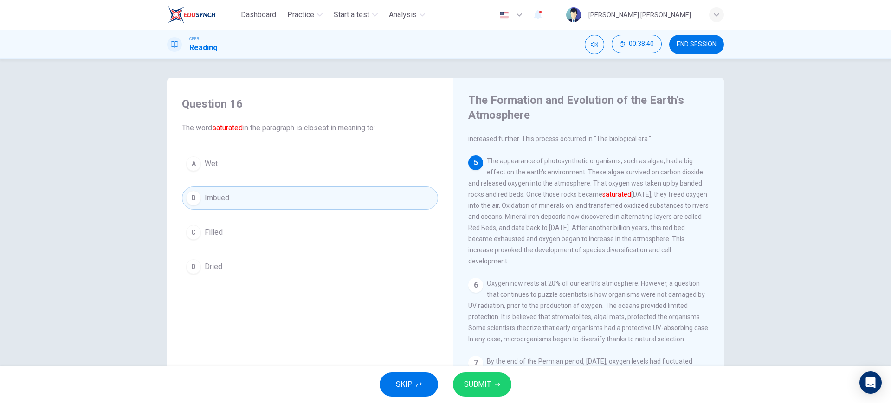
click at [468, 377] on button "SUBMIT" at bounding box center [482, 385] width 58 height 24
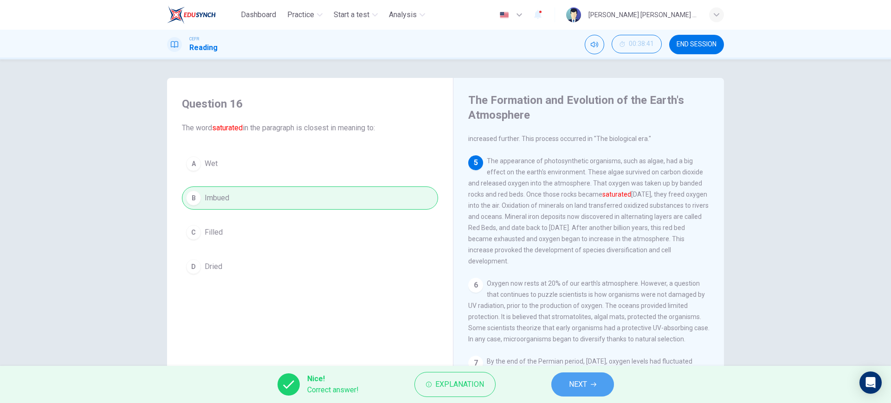
click at [596, 394] on button "NEXT" at bounding box center [582, 385] width 63 height 24
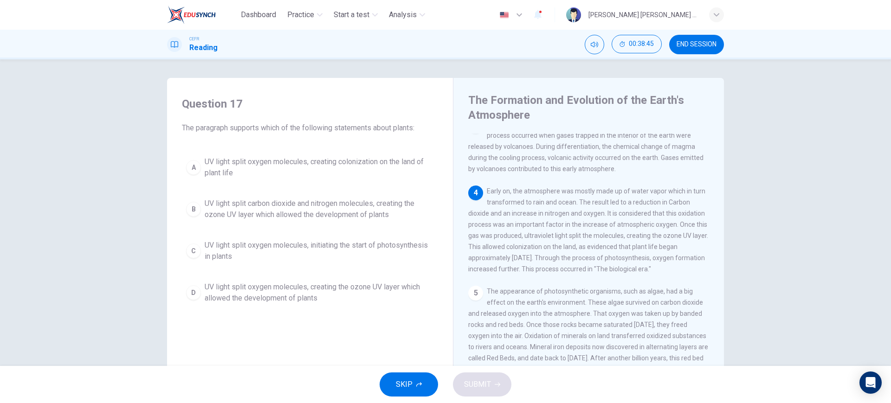
scroll to position [174, 0]
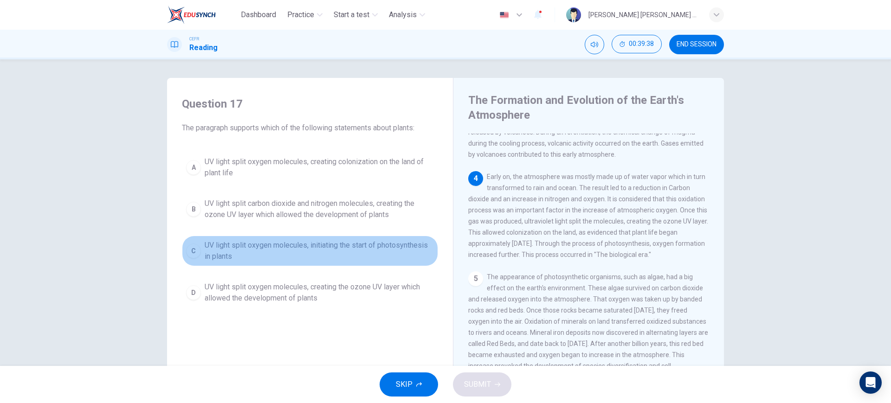
click at [263, 252] on span "UV light split oxygen molecules, initiating the start of photosynthesis in plan…" at bounding box center [319, 251] width 229 height 22
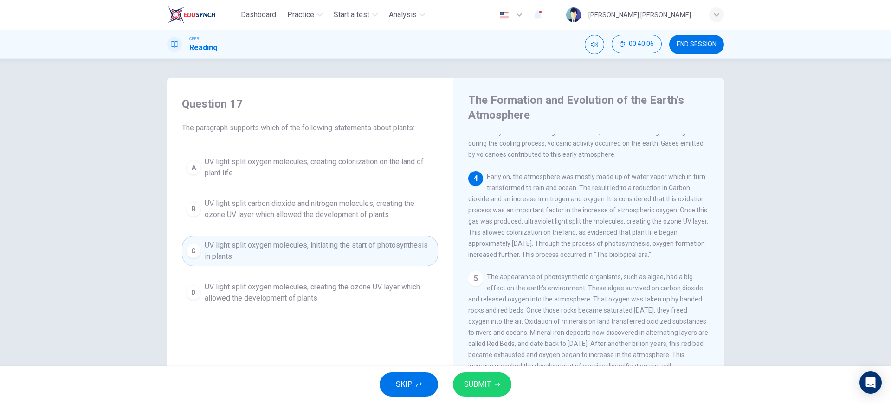
click at [280, 215] on span "UV light split carbon dioxide and nitrogen molecules, creating the ozone UV lay…" at bounding box center [319, 209] width 229 height 22
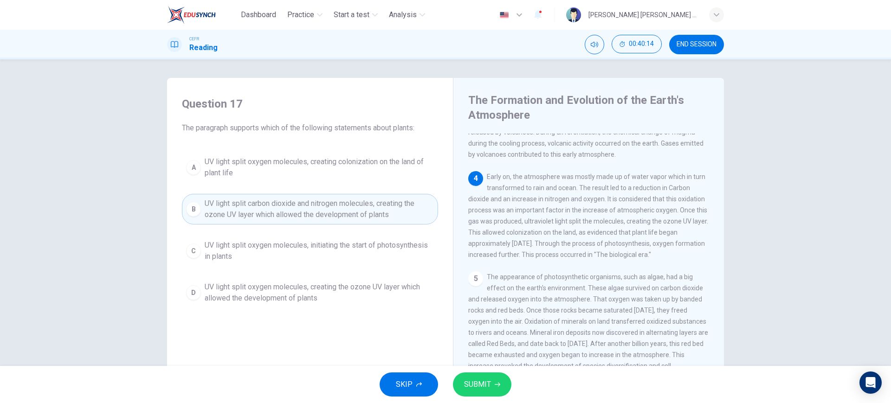
click at [477, 387] on span "SUBMIT" at bounding box center [477, 384] width 27 height 13
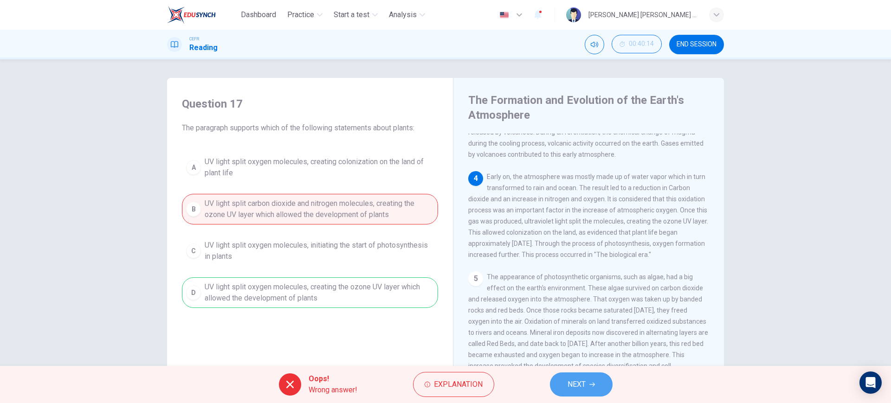
click at [597, 381] on button "NEXT" at bounding box center [581, 385] width 63 height 24
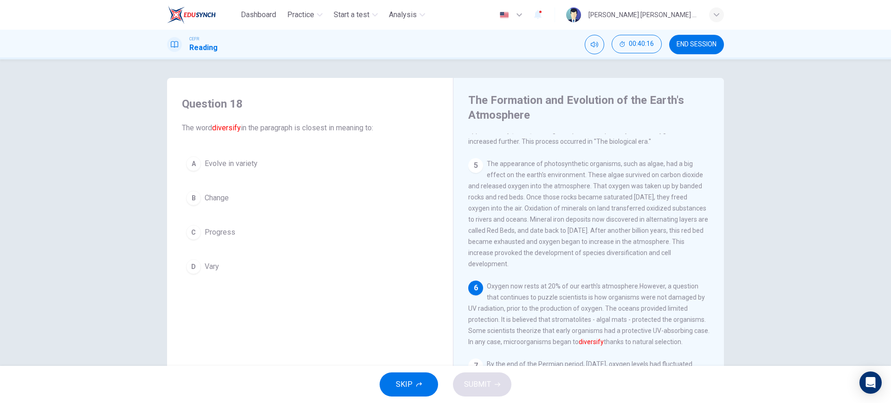
scroll to position [290, 0]
click at [236, 161] on span "Evolve in variety" at bounding box center [231, 163] width 53 height 11
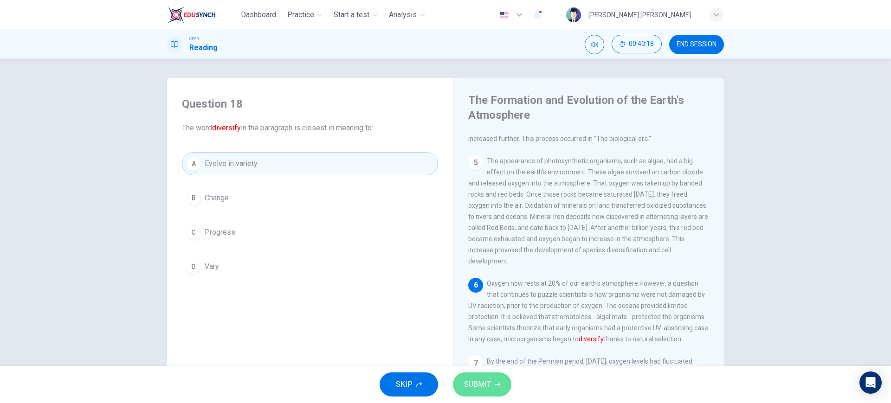
click at [504, 389] on button "SUBMIT" at bounding box center [482, 385] width 58 height 24
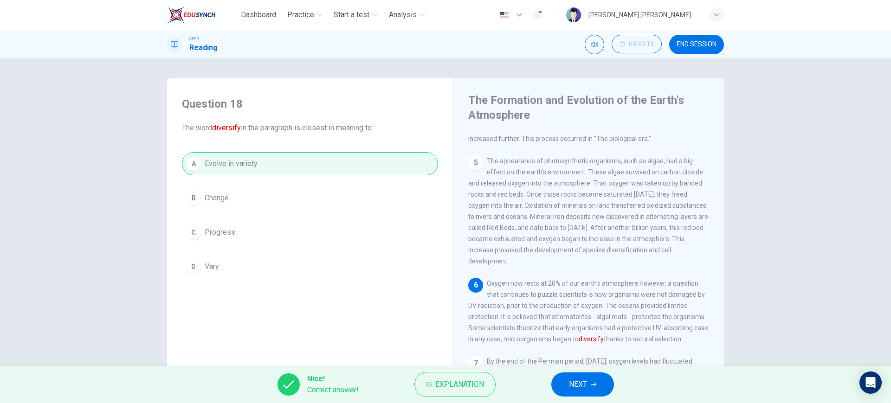
click at [599, 389] on button "NEXT" at bounding box center [582, 385] width 63 height 24
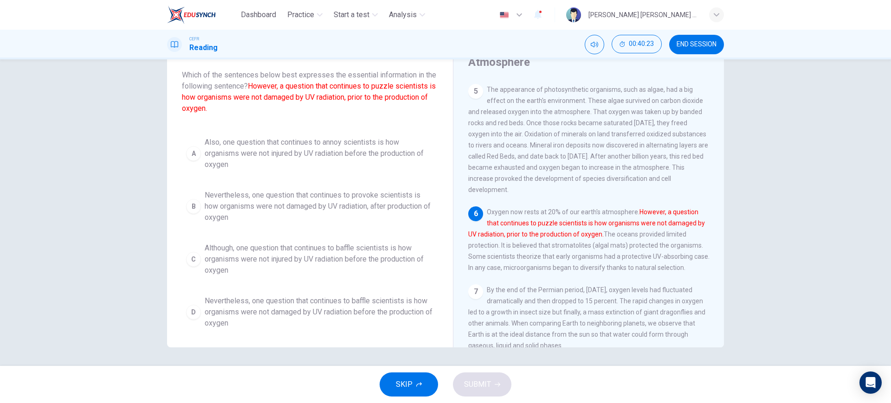
scroll to position [348, 0]
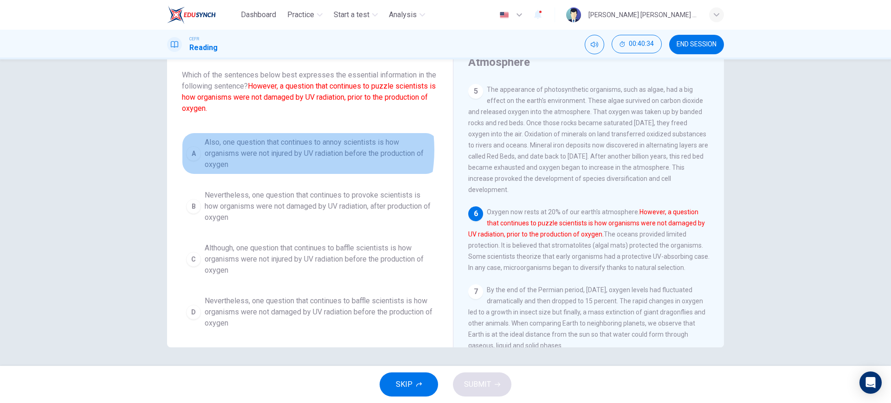
click at [287, 150] on span "Also, one question that continues to annoy scientists is how organisms were not…" at bounding box center [319, 153] width 229 height 33
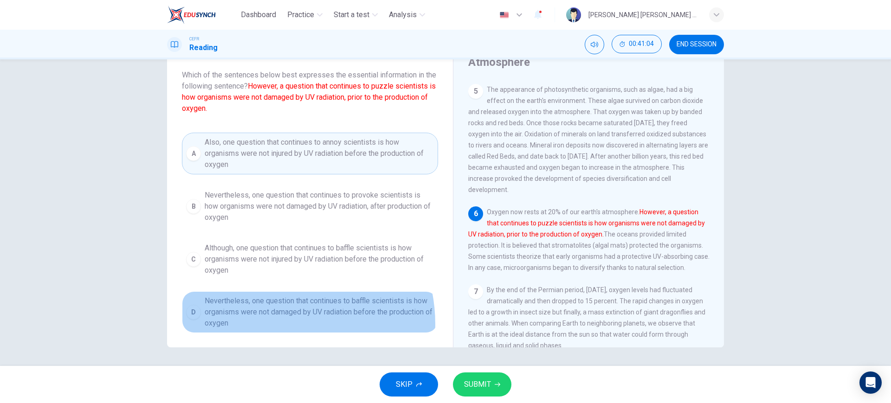
click at [265, 324] on span "Nevertheless, one question that continues to baffle scientists is how organisms…" at bounding box center [319, 312] width 229 height 33
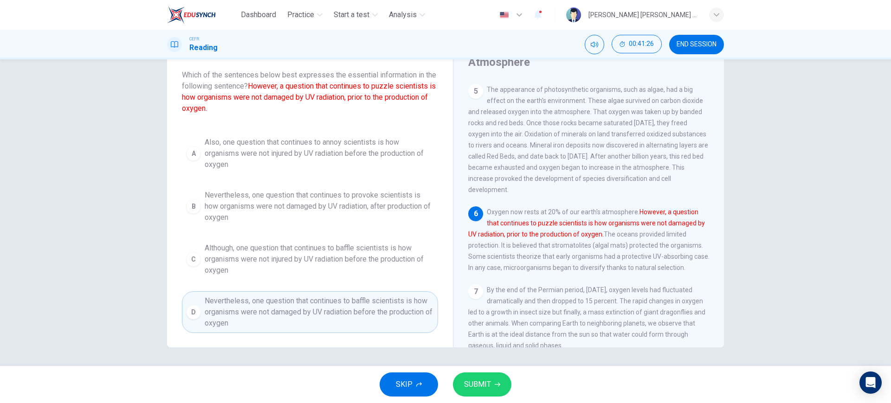
click at [467, 382] on span "SUBMIT" at bounding box center [477, 384] width 27 height 13
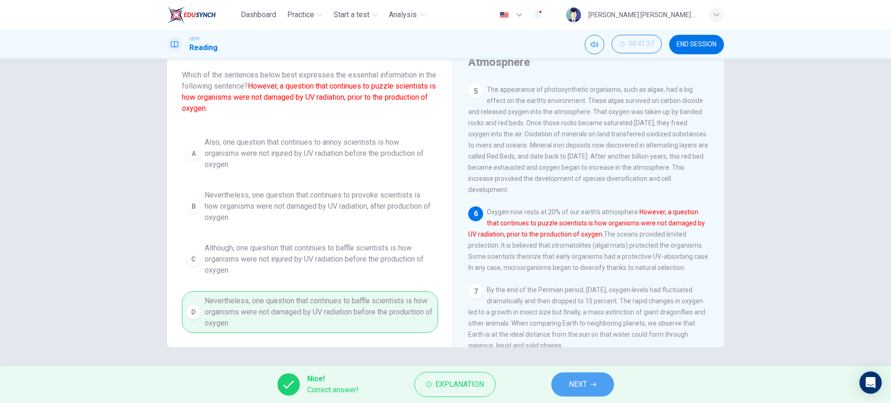
click at [603, 383] on button "NEXT" at bounding box center [582, 385] width 63 height 24
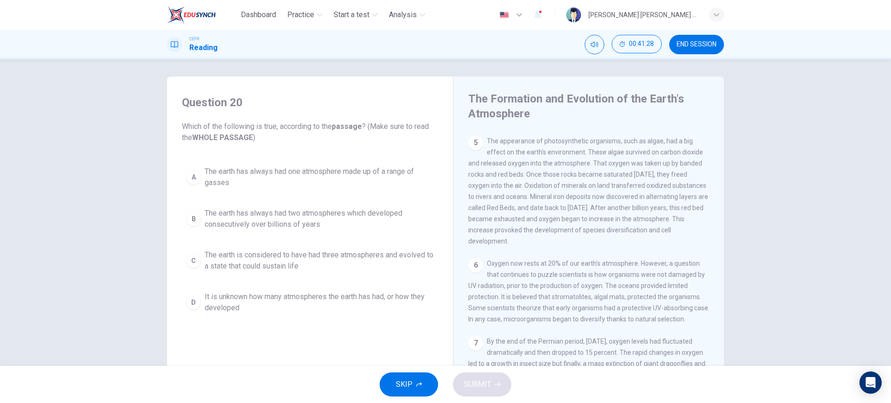
scroll to position [0, 0]
click at [303, 263] on span "The earth is considered to have had three atmospheres and evolved to a state th…" at bounding box center [319, 262] width 229 height 22
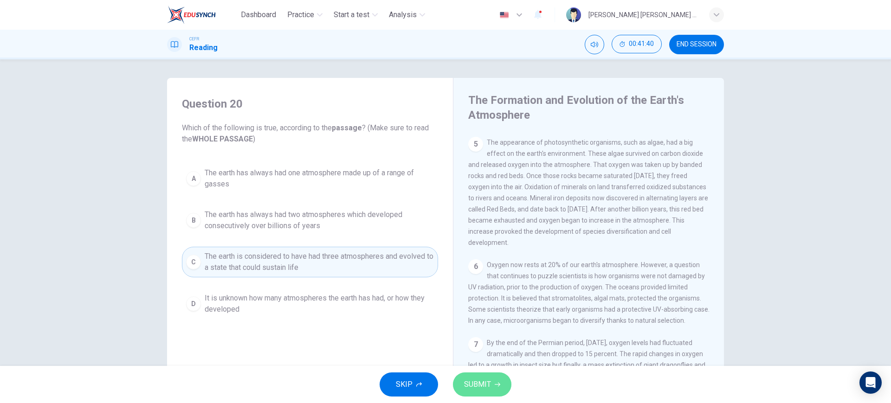
click at [494, 394] on button "SUBMIT" at bounding box center [482, 385] width 58 height 24
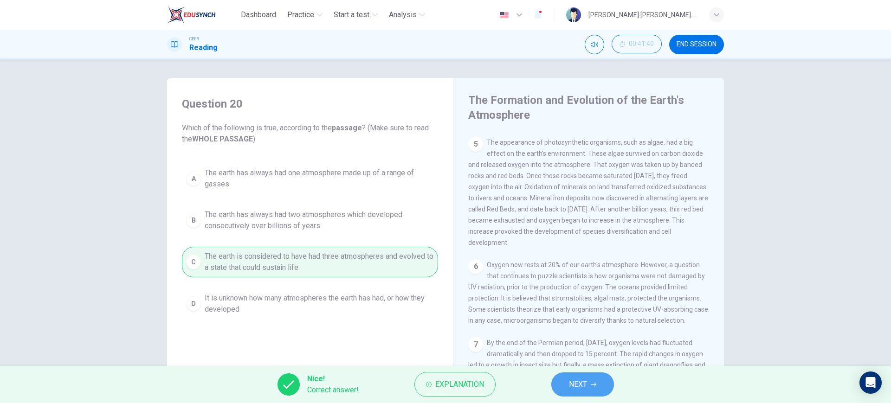
click at [571, 382] on span "NEXT" at bounding box center [578, 384] width 18 height 13
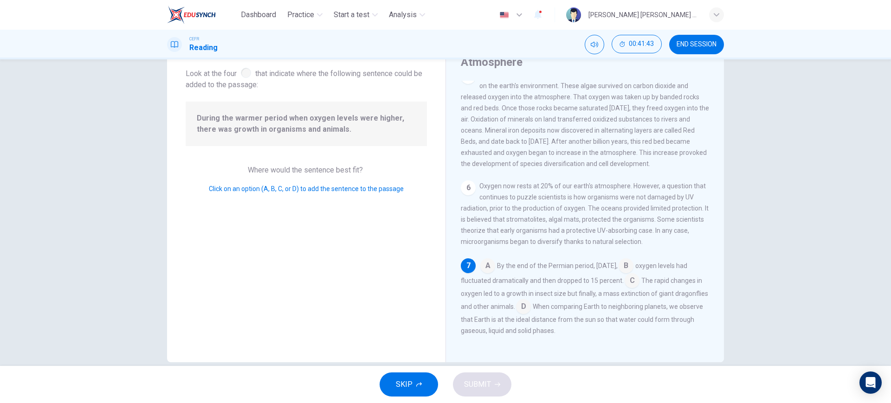
scroll to position [58, 0]
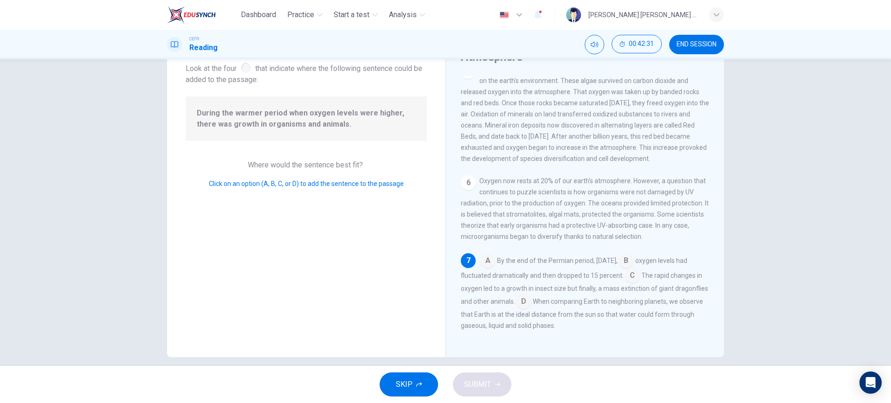
click at [640, 273] on input at bounding box center [632, 276] width 15 height 15
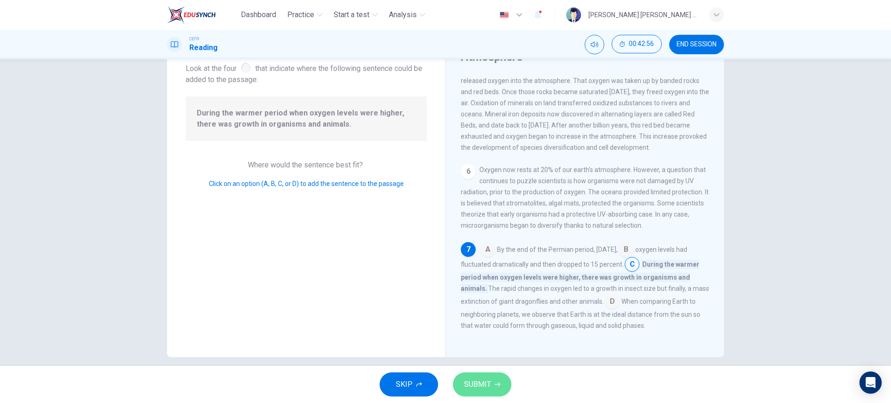
click at [492, 380] on button "SUBMIT" at bounding box center [482, 385] width 58 height 24
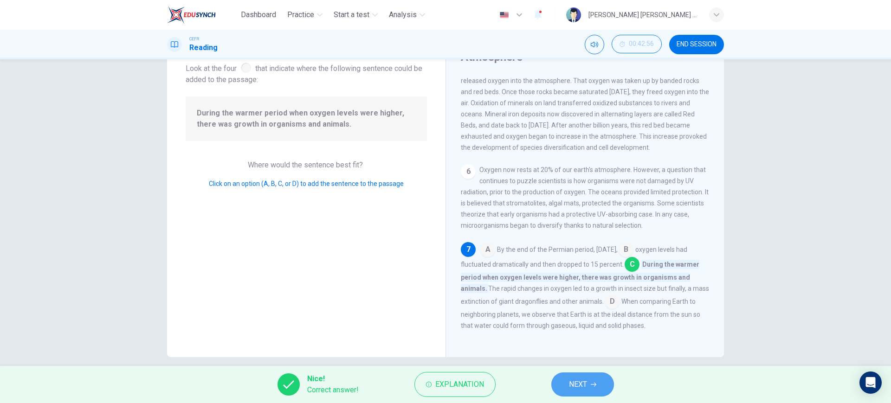
click at [595, 384] on icon "button" at bounding box center [594, 385] width 6 height 4
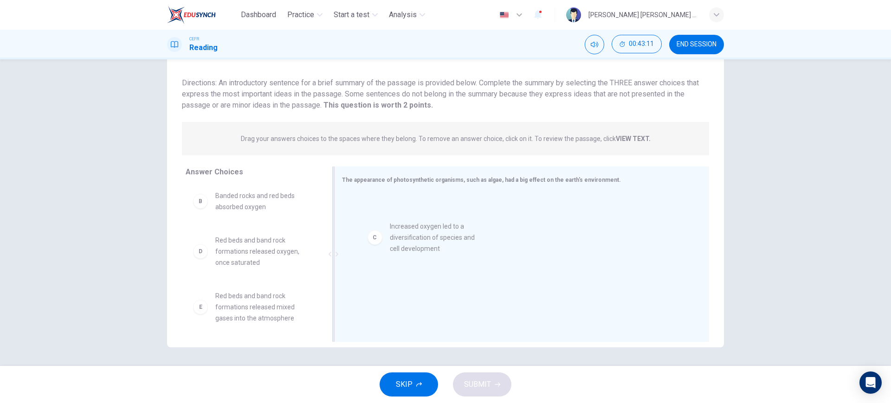
drag, startPoint x: 266, startPoint y: 261, endPoint x: 449, endPoint y: 246, distance: 183.5
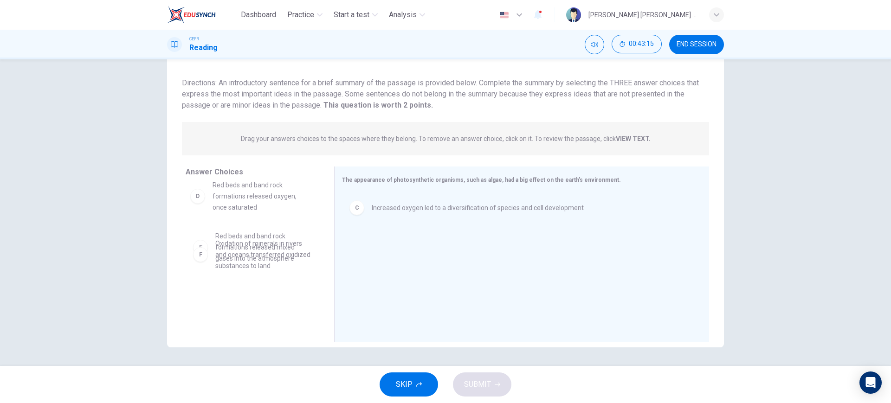
scroll to position [104, 0]
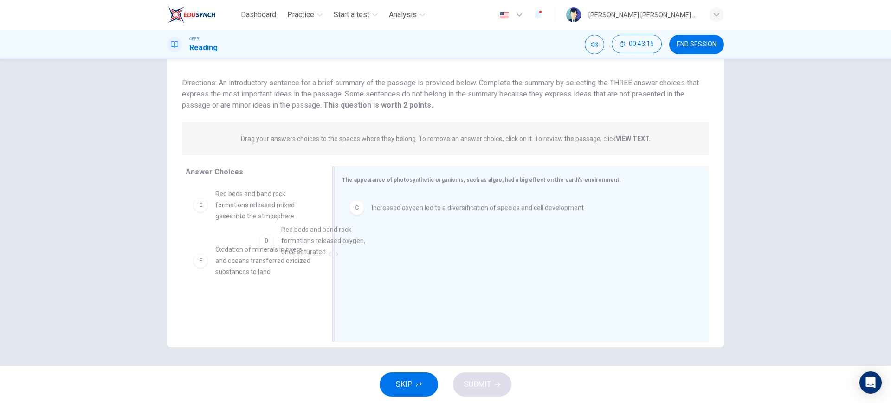
drag, startPoint x: 267, startPoint y: 202, endPoint x: 460, endPoint y: 289, distance: 210.7
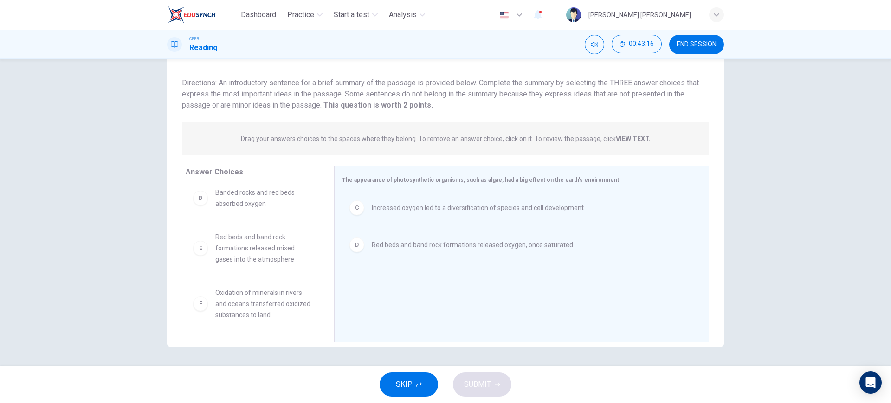
scroll to position [61, 0]
drag, startPoint x: 252, startPoint y: 317, endPoint x: 559, endPoint y: 305, distance: 307.5
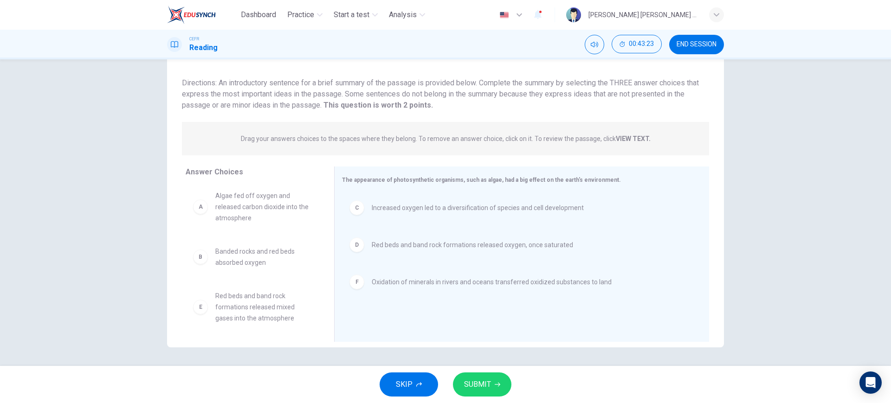
scroll to position [0, 0]
click at [481, 389] on span "SUBMIT" at bounding box center [477, 384] width 27 height 13
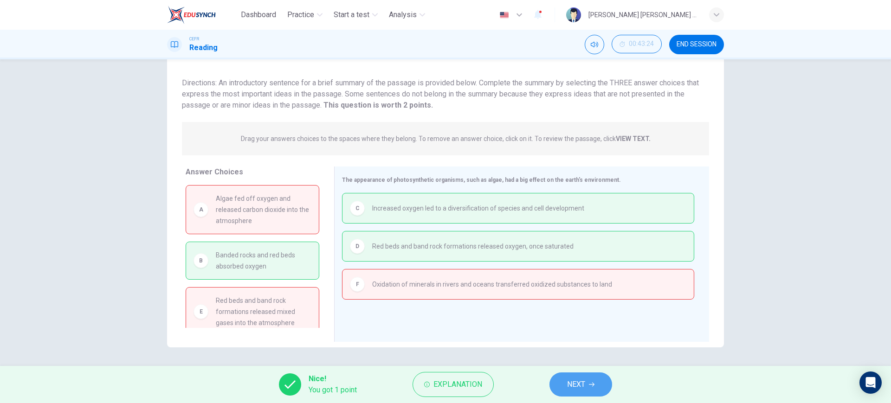
drag, startPoint x: 591, startPoint y: 385, endPoint x: 598, endPoint y: 357, distance: 29.3
click at [591, 381] on button "NEXT" at bounding box center [581, 385] width 63 height 24
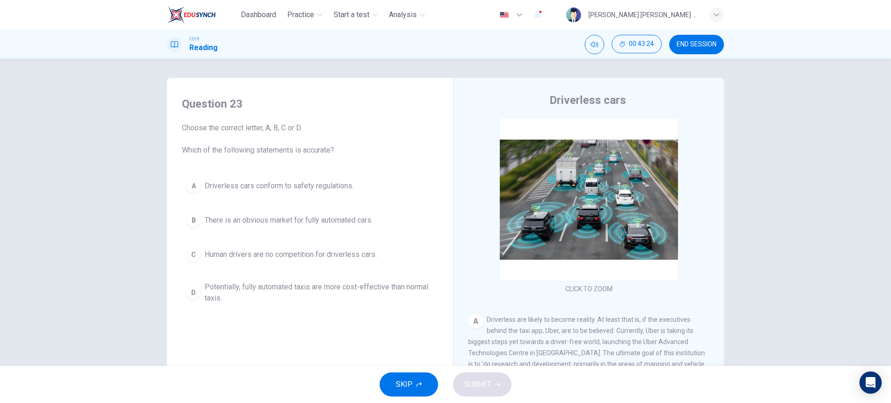
click at [686, 47] on span "END SESSION" at bounding box center [697, 44] width 40 height 7
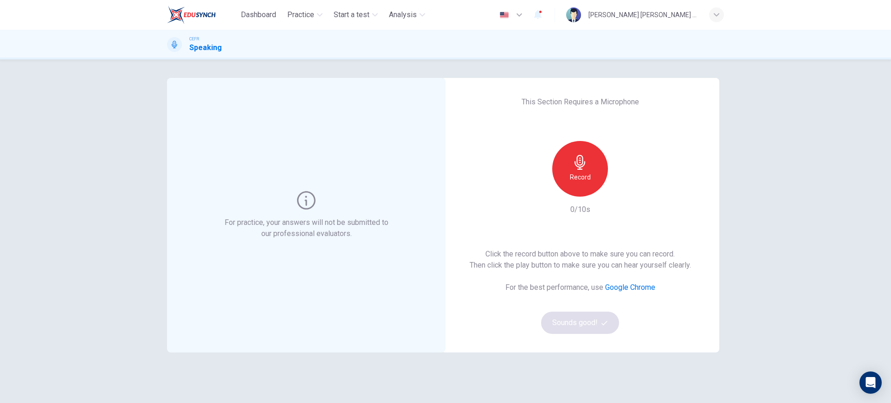
click at [583, 176] on h6 "Record" at bounding box center [580, 177] width 21 height 11
click at [577, 178] on h6 "Stop" at bounding box center [580, 177] width 14 height 11
click at [618, 191] on icon "button" at bounding box center [622, 189] width 9 height 9
click at [599, 329] on button "Sounds good!" at bounding box center [580, 323] width 78 height 22
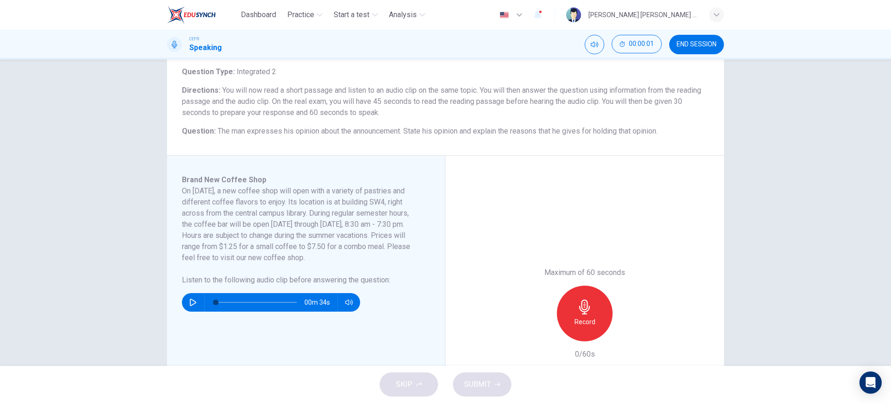
scroll to position [58, 0]
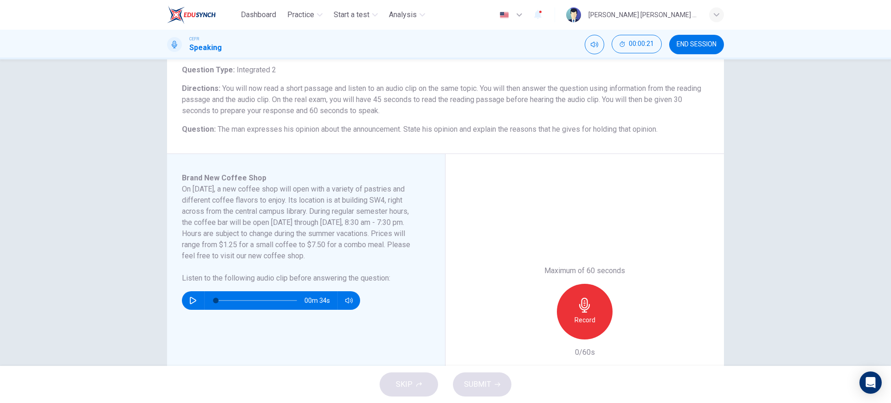
click at [189, 297] on icon "button" at bounding box center [192, 300] width 7 height 7
type input "6"
type input "0.7"
click at [352, 320] on span at bounding box center [346, 317] width 34 height 13
type input "6"
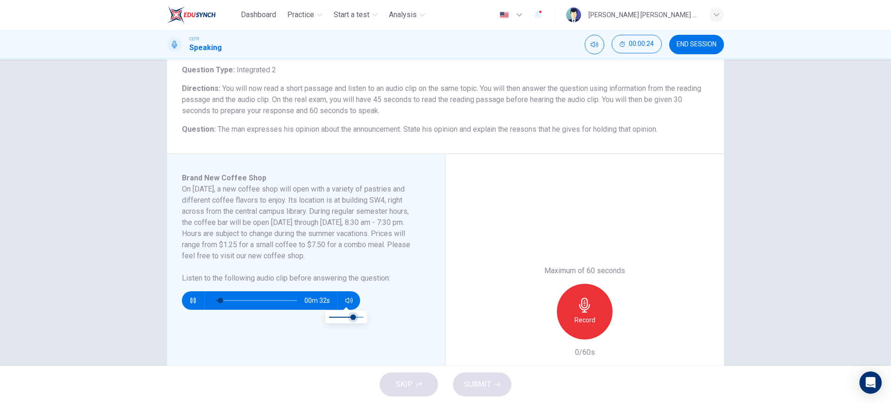
type input "0.5"
click at [346, 318] on span at bounding box center [347, 318] width 6 height 6
type input "9"
type input "0.4"
click at [344, 318] on span at bounding box center [347, 318] width 6 height 6
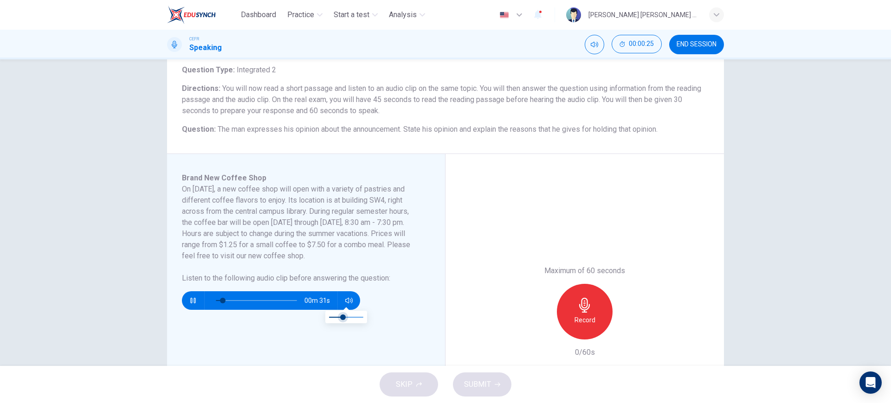
type input "9"
type input "0.3"
click at [338, 318] on span at bounding box center [340, 318] width 6 height 6
type input "9"
type input "0.1"
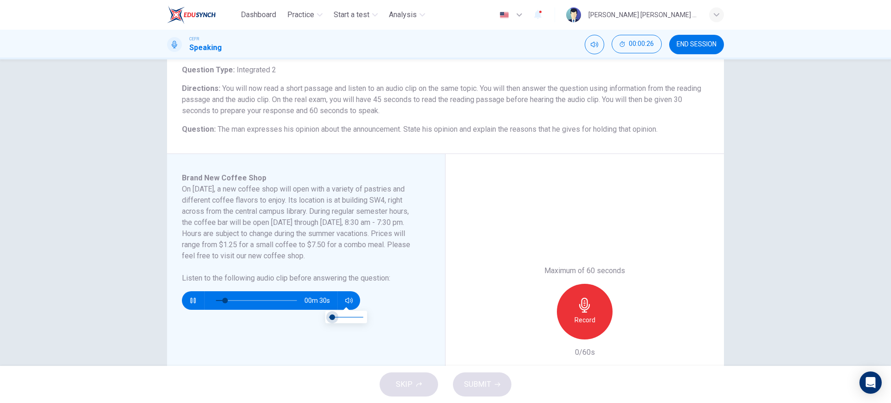
click at [334, 317] on span at bounding box center [333, 318] width 6 height 6
click at [195, 297] on button "button" at bounding box center [193, 301] width 15 height 19
type input "32"
type input "0.2"
click at [336, 316] on span at bounding box center [336, 318] width 6 height 6
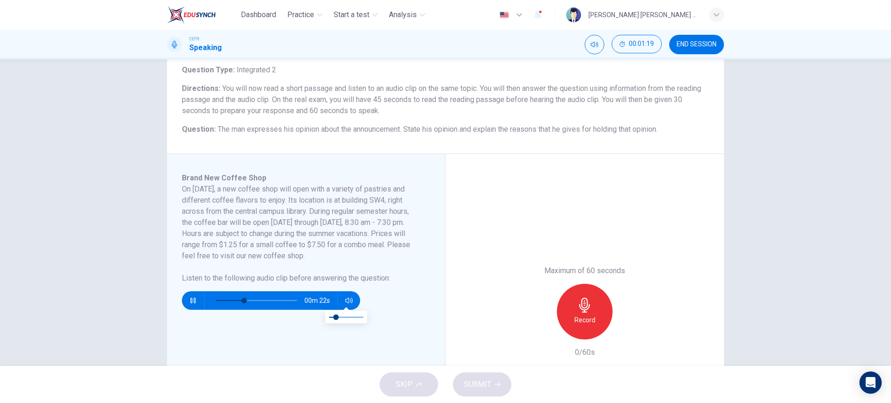
click at [312, 336] on div "Brand New Coffee Shop On November 10, a new coffee shop will open with a variet…" at bounding box center [310, 312] width 256 height 279
type input "0"
click at [584, 305] on icon "button" at bounding box center [584, 305] width 11 height 15
click at [623, 332] on icon "button" at bounding box center [627, 332] width 9 height 9
click at [663, 370] on div "SKIP SUBMIT" at bounding box center [445, 384] width 891 height 37
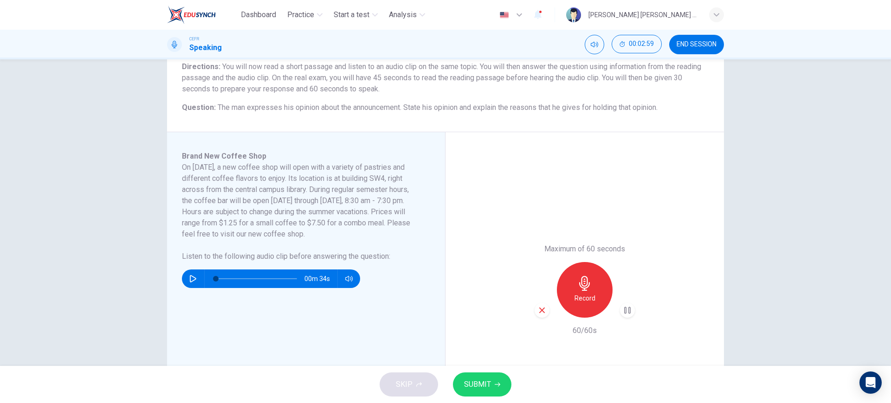
scroll to position [116, 0]
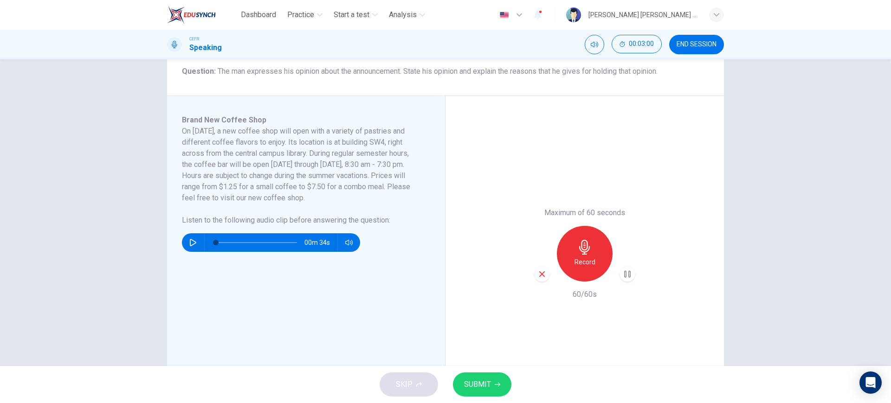
click at [498, 383] on icon "button" at bounding box center [498, 385] width 6 height 6
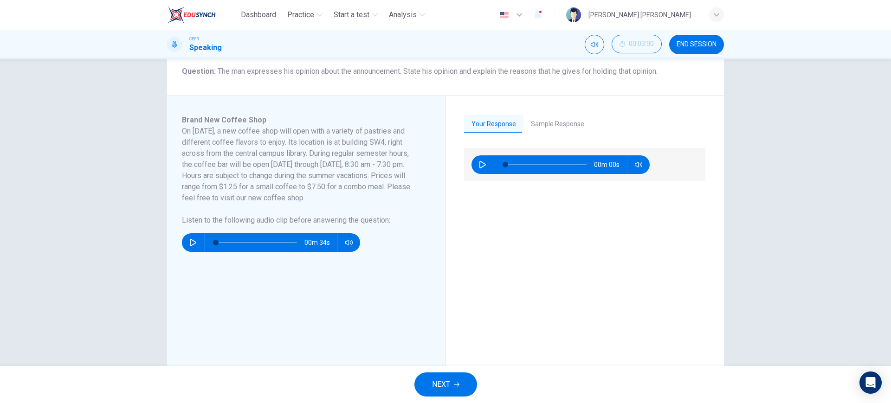
click at [552, 116] on button "Sample Response" at bounding box center [558, 124] width 68 height 19
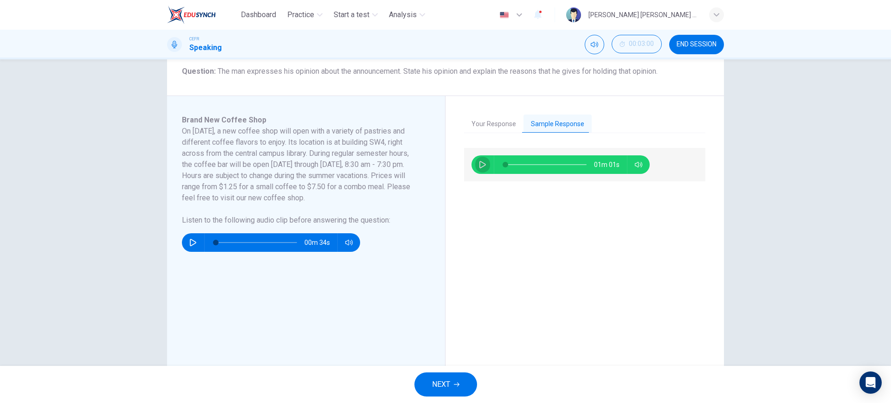
click at [485, 161] on button "button" at bounding box center [482, 165] width 15 height 19
type input "2"
type input "0.5"
click at [635, 179] on span at bounding box center [636, 181] width 34 height 13
type input "3"
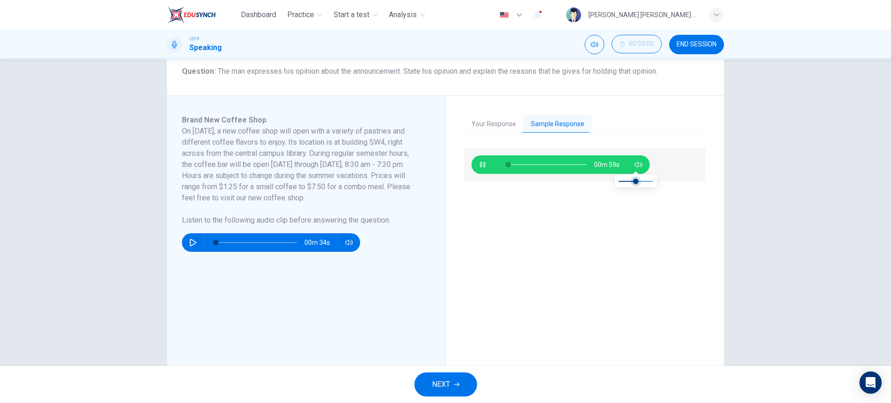
type input "0.4"
click at [631, 183] on span at bounding box center [633, 182] width 6 height 6
type input "83"
click at [454, 383] on icon "button" at bounding box center [457, 385] width 6 height 6
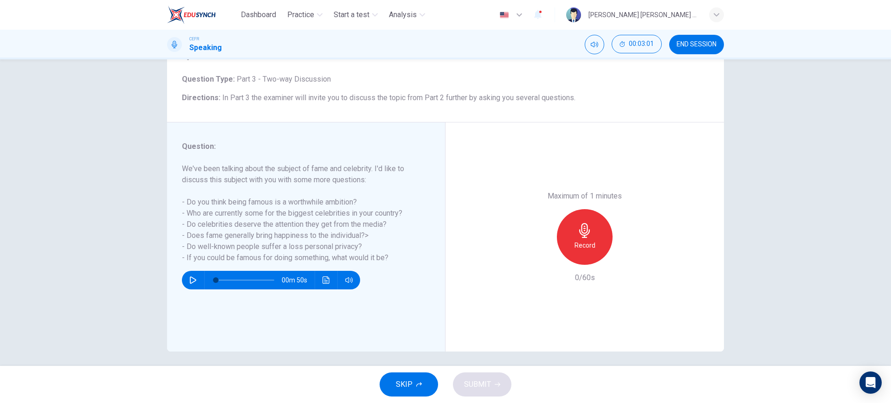
scroll to position [53, 0]
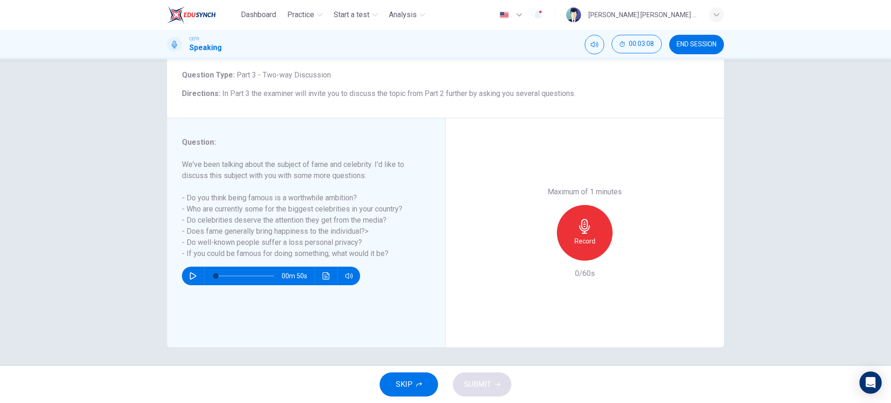
click at [189, 277] on icon "button" at bounding box center [192, 275] width 7 height 7
click at [194, 278] on icon "button" at bounding box center [192, 275] width 7 height 7
click at [583, 240] on h6 "Record" at bounding box center [585, 241] width 21 height 11
click at [626, 252] on icon "button" at bounding box center [627, 253] width 9 height 9
click at [540, 255] on icon "button" at bounding box center [542, 253] width 8 height 8
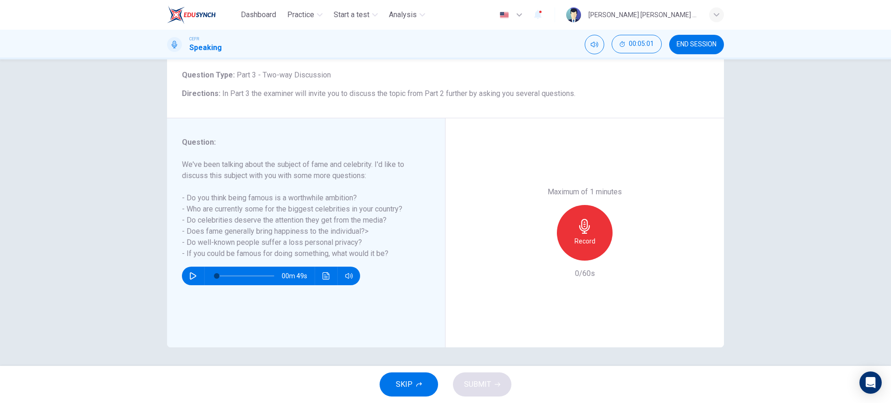
click at [565, 241] on div "Record" at bounding box center [585, 233] width 56 height 56
click at [630, 253] on div "button" at bounding box center [627, 253] width 15 height 15
click at [482, 388] on span "SUBMIT" at bounding box center [477, 384] width 27 height 13
type input "0"
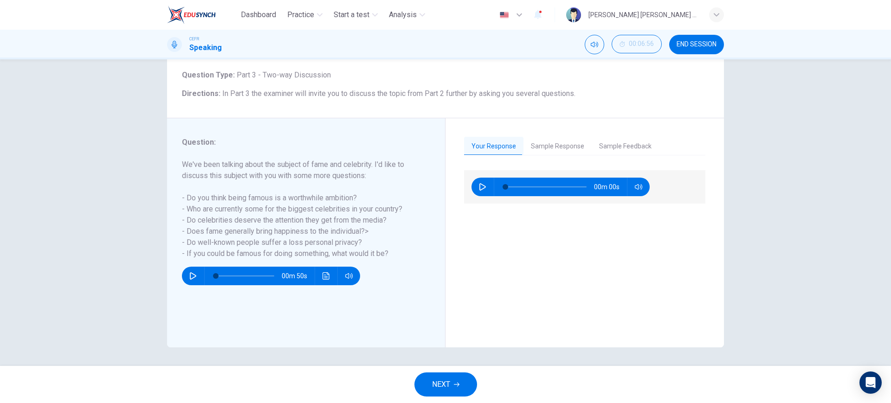
click at [444, 384] on span "NEXT" at bounding box center [441, 384] width 18 height 13
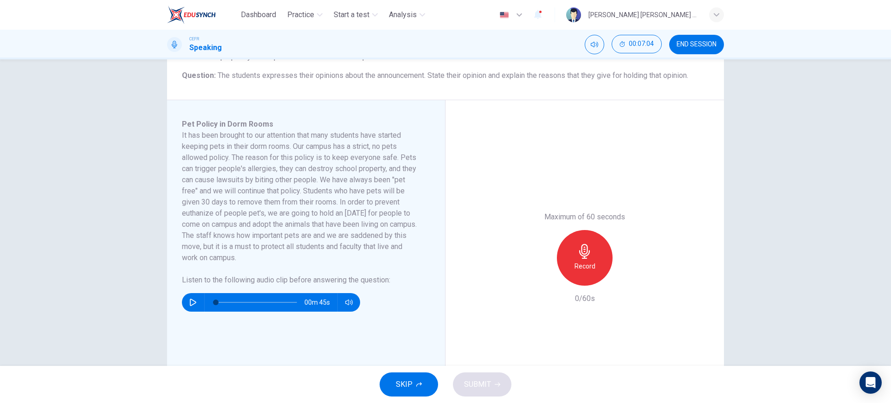
scroll to position [116, 0]
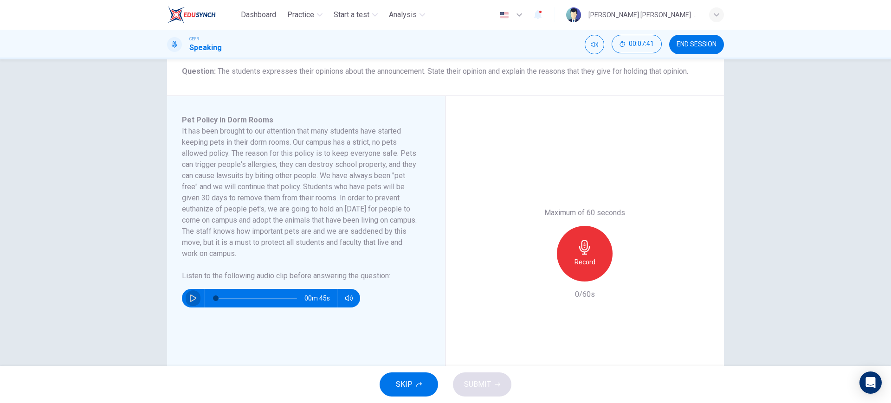
click at [193, 298] on icon "button" at bounding box center [193, 298] width 6 height 7
click at [193, 298] on icon "button" at bounding box center [192, 299] width 5 height 6
click at [193, 298] on icon "button" at bounding box center [193, 298] width 6 height 7
type input "0"
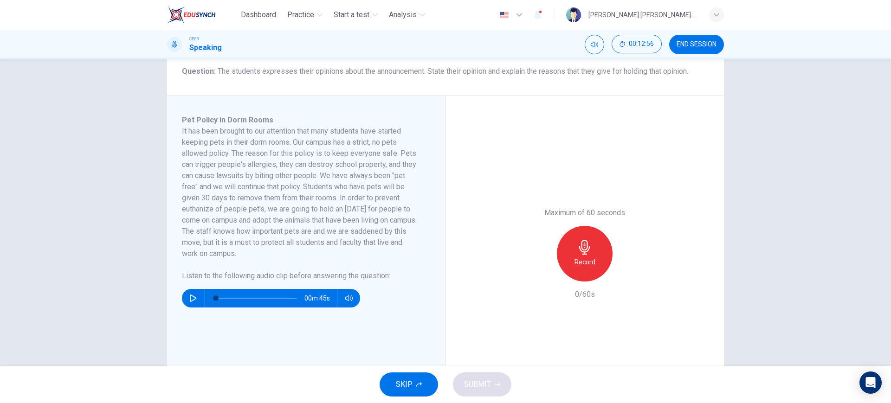
click at [185, 12] on img at bounding box center [191, 15] width 49 height 19
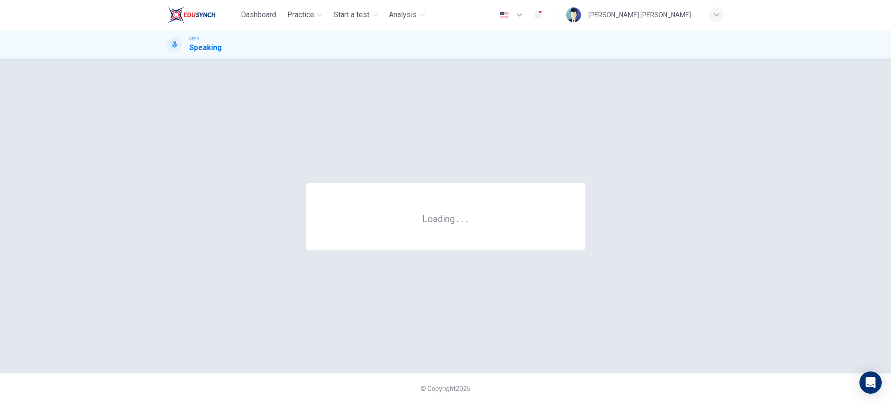
scroll to position [0, 0]
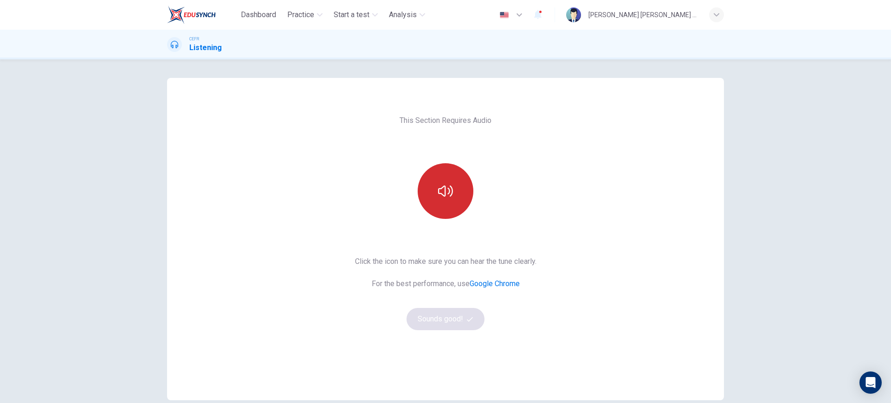
click at [447, 184] on icon "button" at bounding box center [445, 191] width 15 height 15
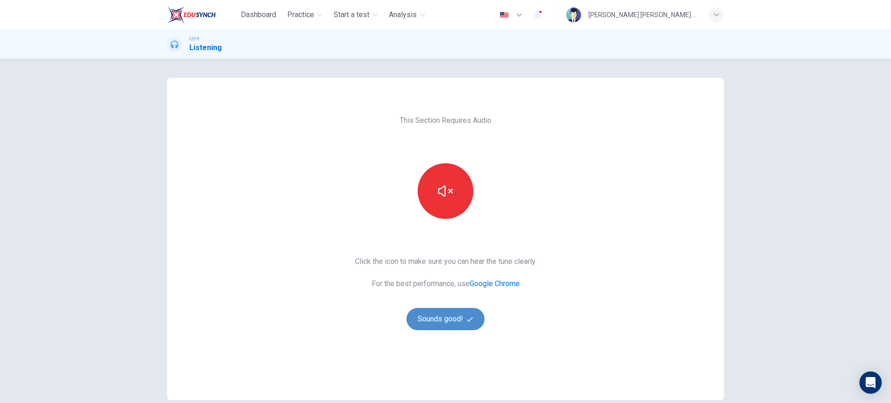
click at [467, 312] on button "Sounds good!" at bounding box center [446, 319] width 78 height 22
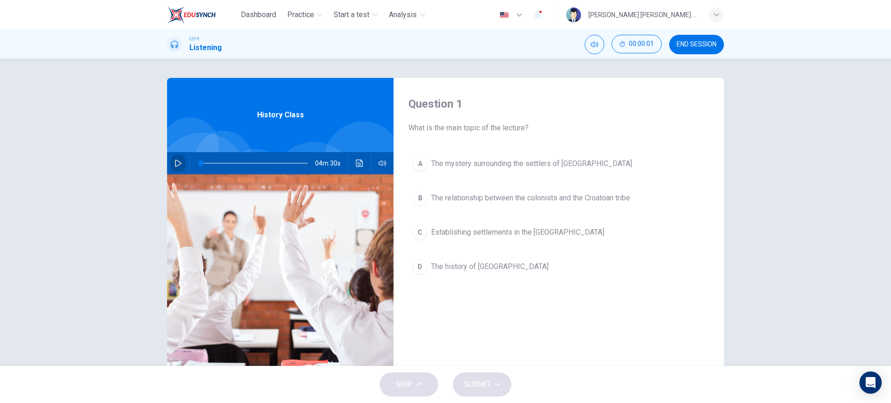
click at [176, 158] on button "button" at bounding box center [178, 163] width 15 height 22
click at [487, 266] on span "The history of [GEOGRAPHIC_DATA]" at bounding box center [489, 266] width 117 height 11
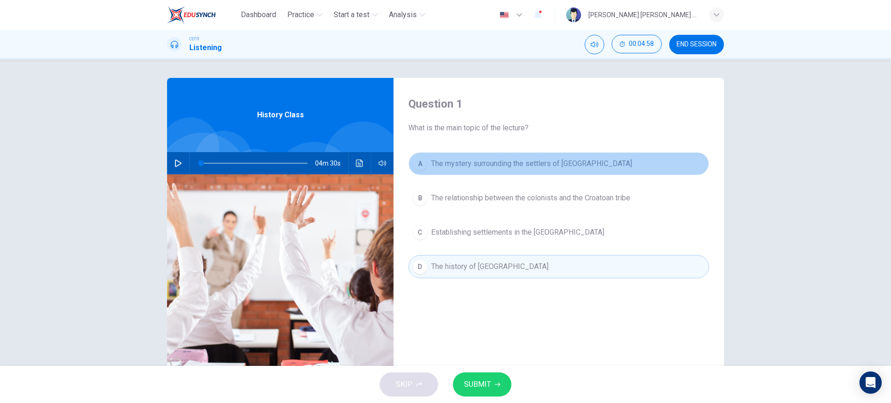
click at [453, 166] on span "The mystery surrounding the settlers of [GEOGRAPHIC_DATA]" at bounding box center [531, 163] width 201 height 11
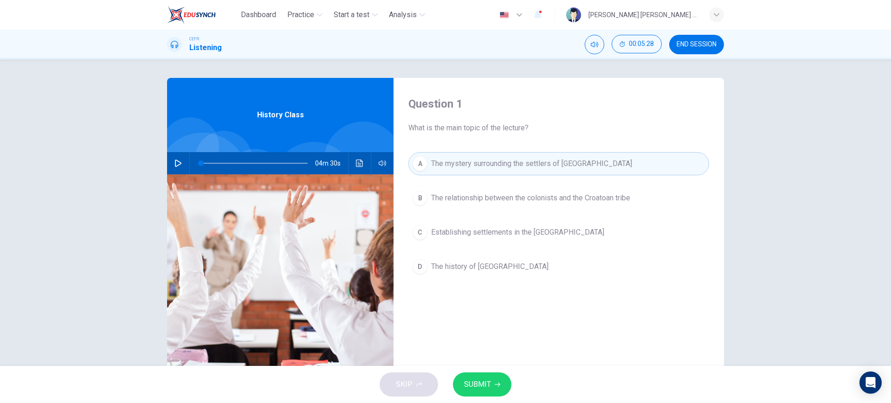
click at [477, 388] on span "SUBMIT" at bounding box center [477, 384] width 27 height 13
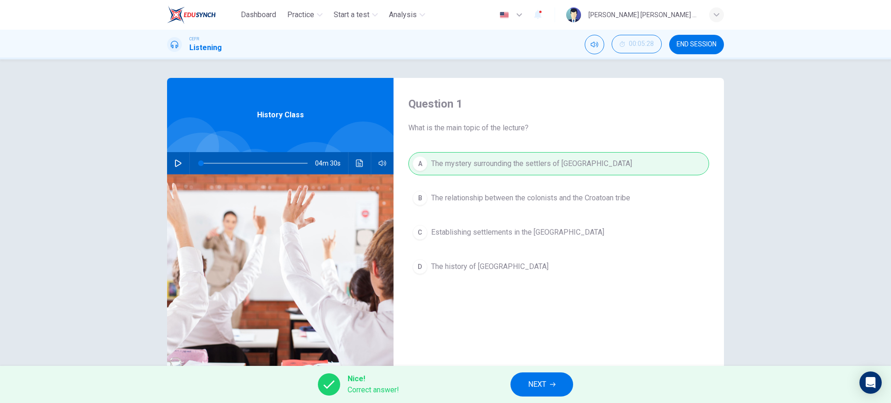
click at [552, 385] on icon "button" at bounding box center [553, 385] width 6 height 6
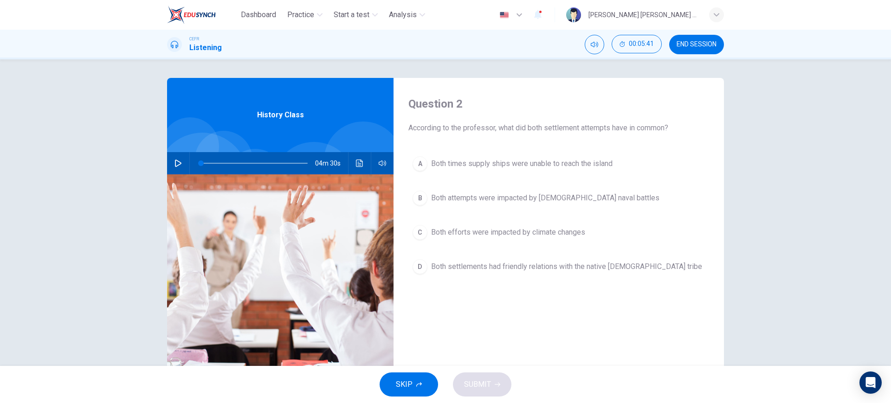
click at [523, 235] on span "Both efforts were impacted by climate changes" at bounding box center [508, 232] width 154 height 11
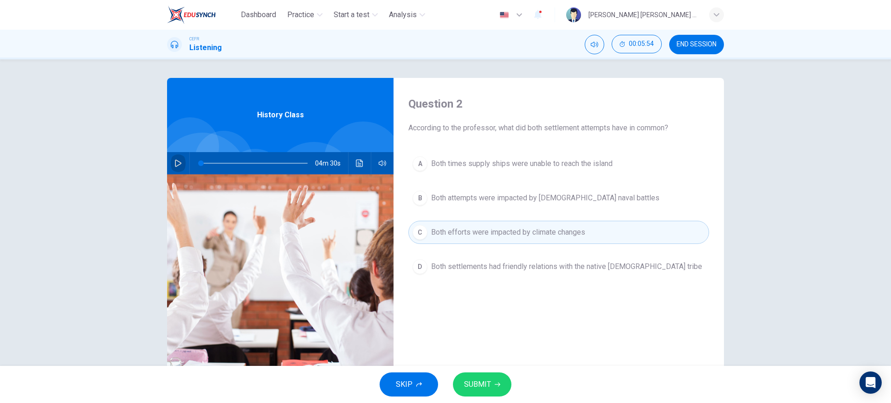
click at [178, 164] on icon "button" at bounding box center [178, 163] width 7 height 7
click at [354, 156] on button "Click to see the audio transcription" at bounding box center [359, 163] width 15 height 22
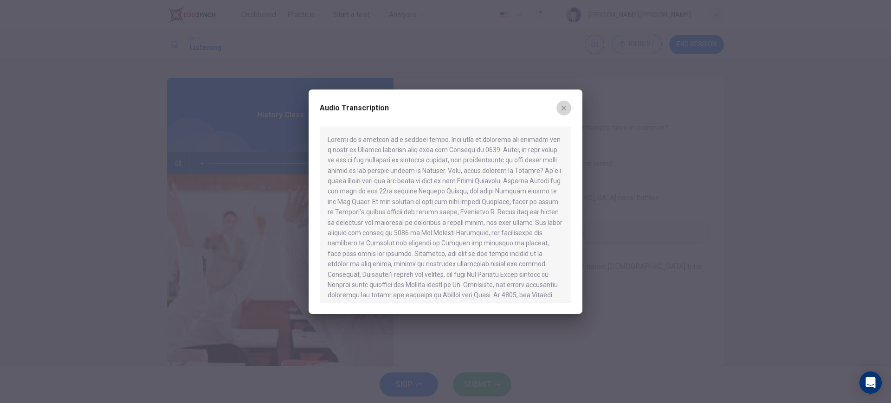
drag, startPoint x: 564, startPoint y: 108, endPoint x: 363, endPoint y: 134, distance: 203.6
click at [552, 110] on div "Audio Transcription" at bounding box center [446, 114] width 252 height 26
click at [557, 111] on div "Audio Transcription" at bounding box center [446, 114] width 252 height 26
click at [567, 107] on icon "button" at bounding box center [563, 107] width 7 height 7
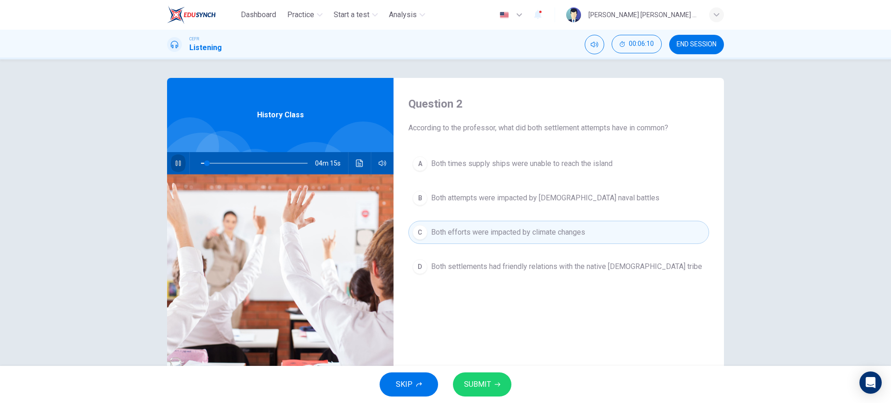
click at [178, 160] on icon "button" at bounding box center [178, 163] width 7 height 7
click at [352, 162] on button "Click to see the audio transcription" at bounding box center [359, 163] width 15 height 22
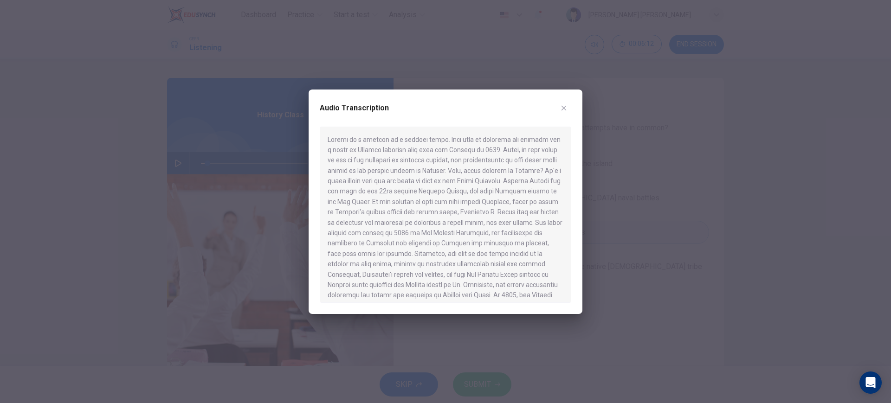
click at [504, 205] on div at bounding box center [446, 215] width 252 height 176
click at [565, 109] on icon "button" at bounding box center [564, 107] width 5 height 5
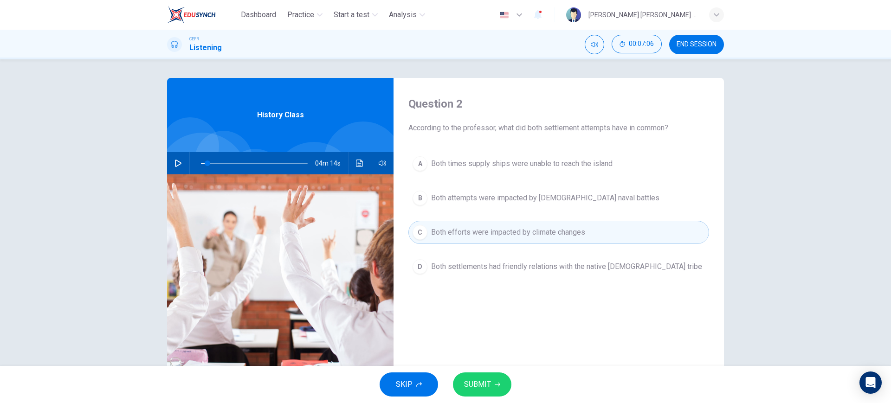
click at [529, 156] on button "A Both times supply ships were unable to reach the island" at bounding box center [559, 163] width 301 height 23
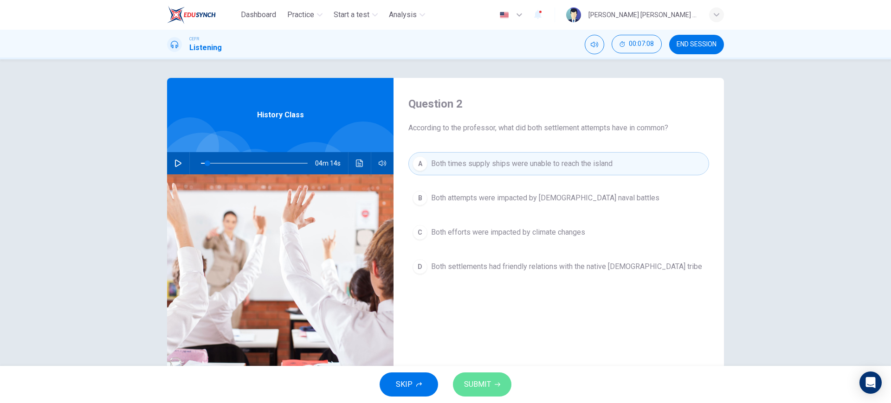
click at [467, 388] on span "SUBMIT" at bounding box center [477, 384] width 27 height 13
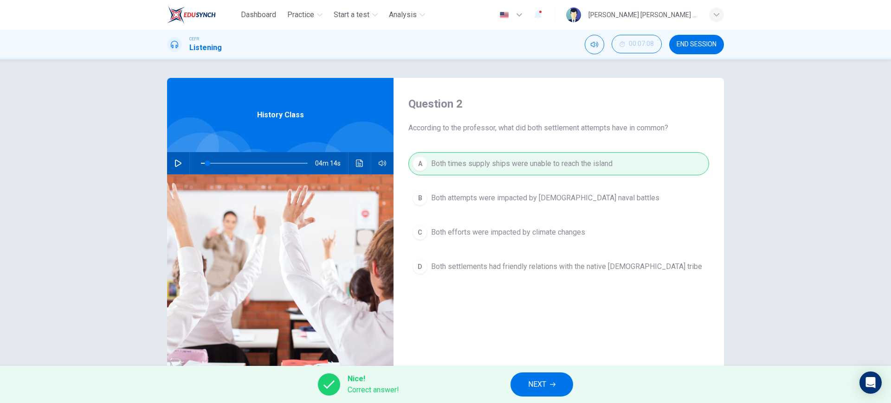
click at [546, 384] on span "NEXT" at bounding box center [537, 384] width 18 height 13
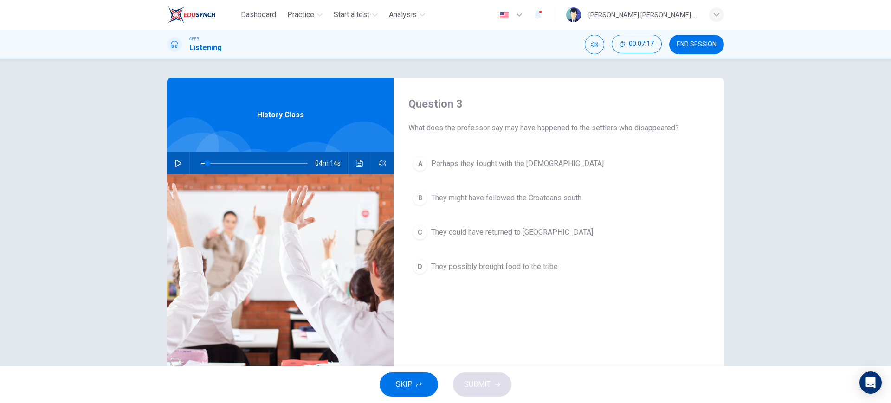
click at [527, 198] on span "They might have followed the Croatoans south" at bounding box center [506, 198] width 150 height 11
drag, startPoint x: 461, startPoint y: 164, endPoint x: 459, endPoint y: 172, distance: 8.1
click at [461, 163] on span "Perhaps they fought with the Croatoans" at bounding box center [517, 163] width 173 height 11
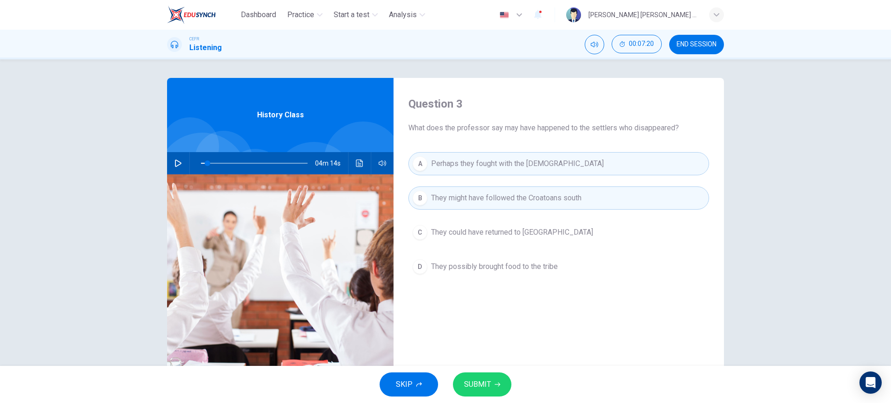
click at [473, 385] on span "SUBMIT" at bounding box center [477, 384] width 27 height 13
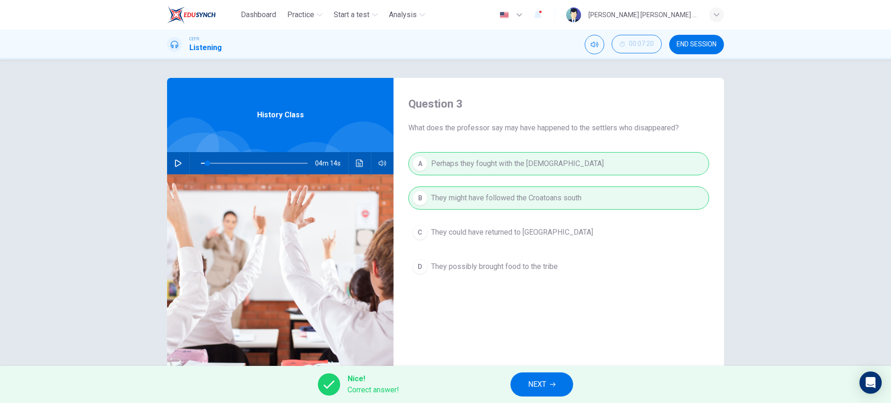
click at [536, 386] on span "NEXT" at bounding box center [537, 384] width 18 height 13
type input "6"
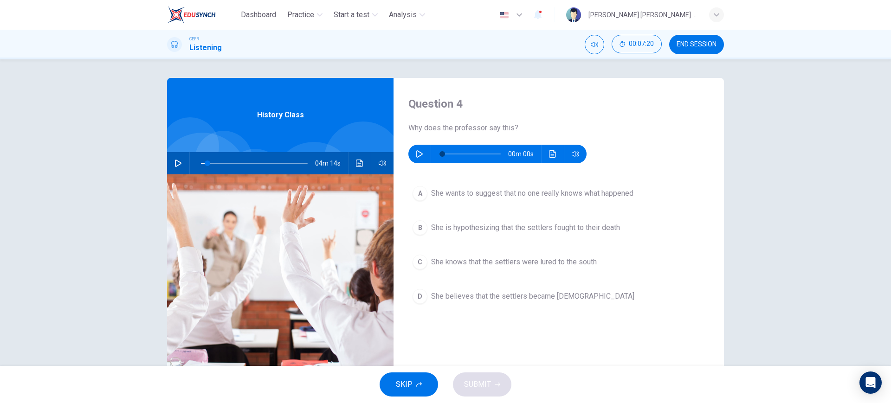
drag, startPoint x: 413, startPoint y: 152, endPoint x: 412, endPoint y: 157, distance: 5.6
click at [416, 153] on icon "button" at bounding box center [419, 153] width 7 height 7
type input "12"
click at [448, 198] on span "She wants to suggest that no one really knows what happened" at bounding box center [532, 193] width 202 height 11
type input "6"
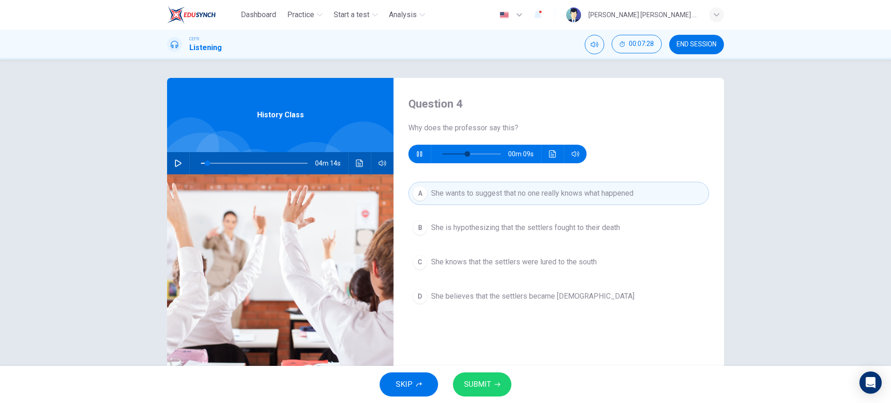
type input "49"
click at [483, 385] on span "SUBMIT" at bounding box center [477, 384] width 27 height 13
type input "6"
type input "55"
type input "6"
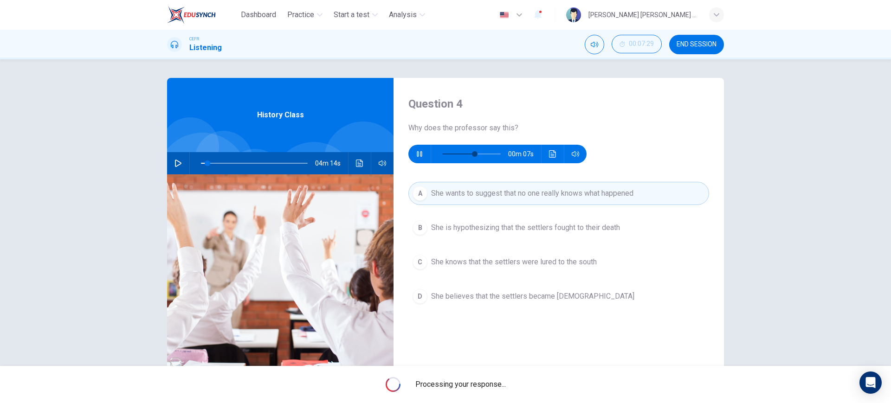
type input "55"
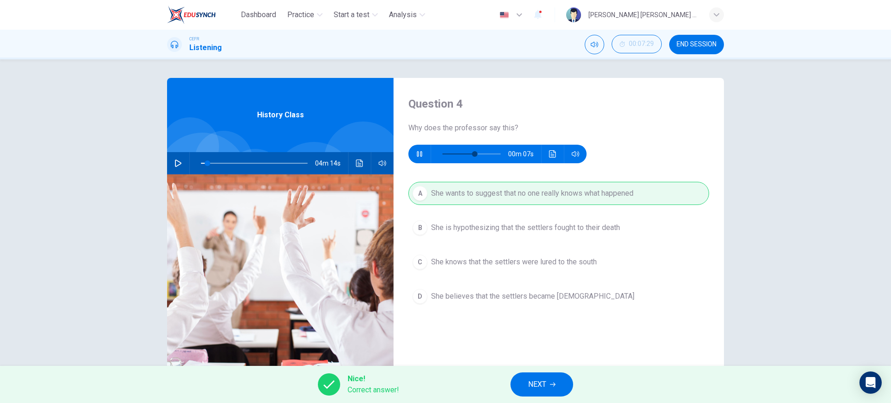
click at [545, 384] on span "NEXT" at bounding box center [537, 384] width 18 height 13
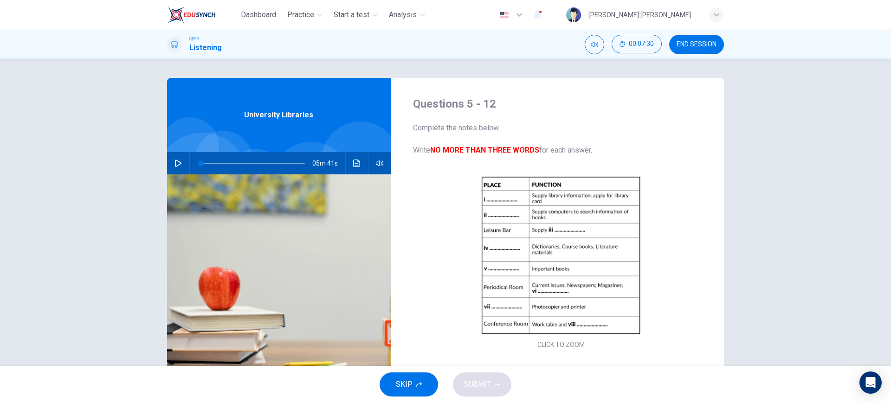
click at [707, 41] on span "END SESSION" at bounding box center [697, 44] width 40 height 7
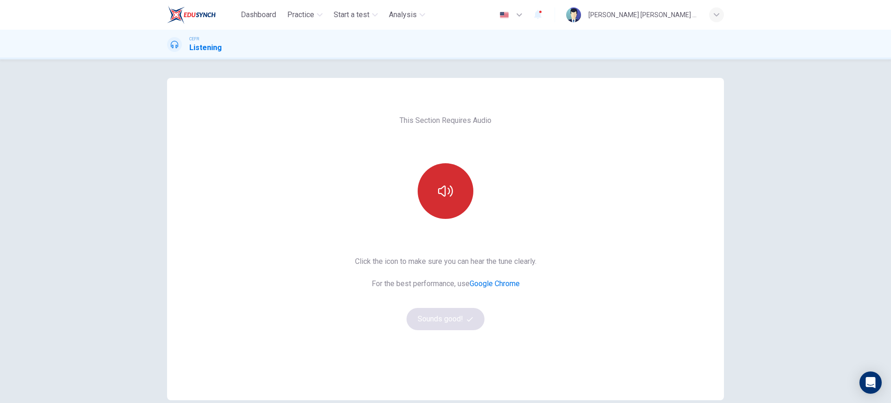
click at [441, 211] on button "button" at bounding box center [446, 191] width 56 height 56
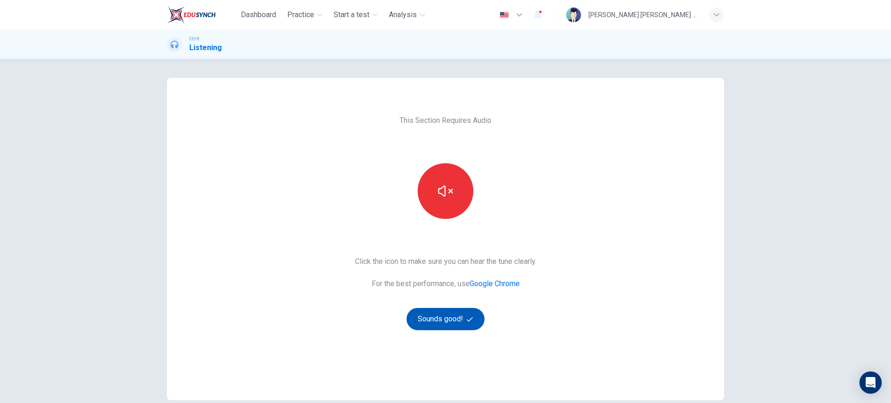
drag, startPoint x: 417, startPoint y: 330, endPoint x: 418, endPoint y: 320, distance: 10.3
click at [418, 326] on div "This Section Requires Audio Click the icon to make sure you can hear the tune c…" at bounding box center [446, 239] width 196 height 323
click at [420, 317] on button "Sounds good!" at bounding box center [446, 319] width 78 height 22
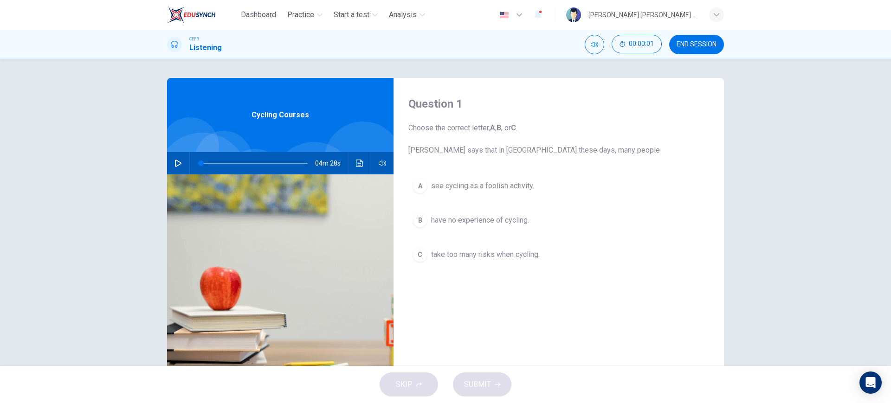
click at [175, 161] on icon "button" at bounding box center [178, 163] width 6 height 7
type input "74"
